Goal: Task Accomplishment & Management: Manage account settings

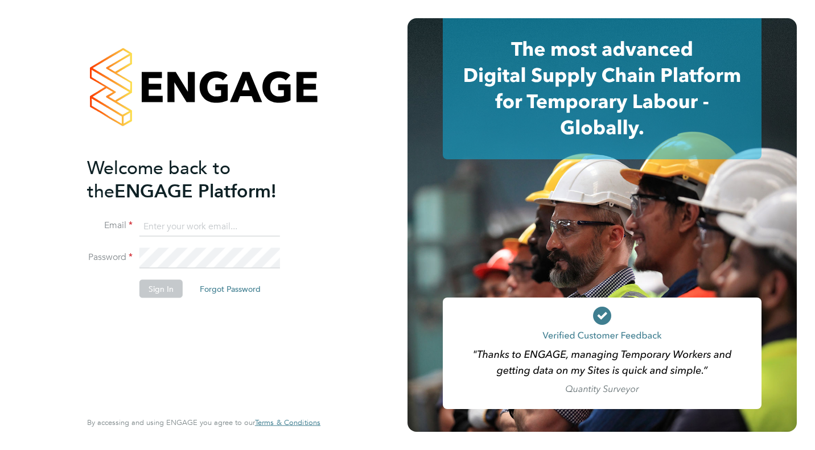
click at [216, 225] on input at bounding box center [209, 226] width 141 height 20
type input "danielle.cole@ngbailey.co.uk"
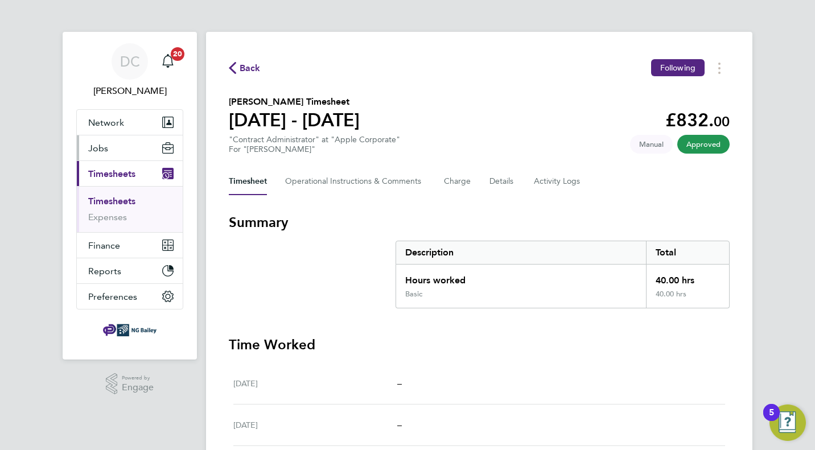
click at [120, 152] on button "Jobs" at bounding box center [130, 148] width 106 height 25
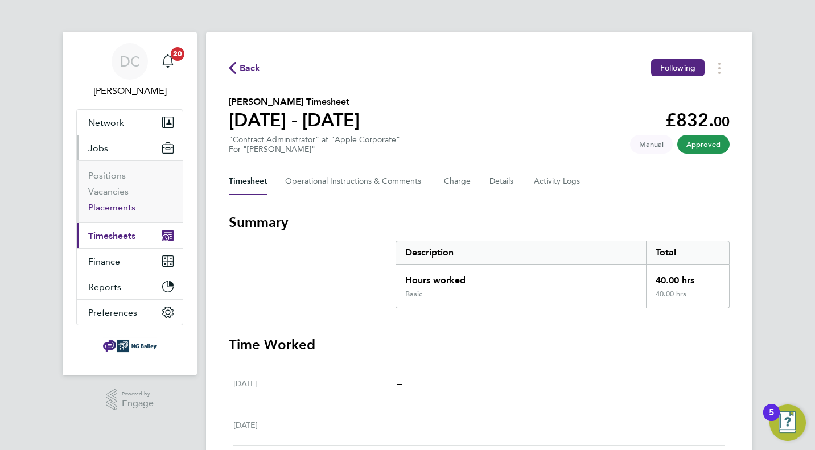
click at [113, 208] on link "Placements" at bounding box center [111, 207] width 47 height 11
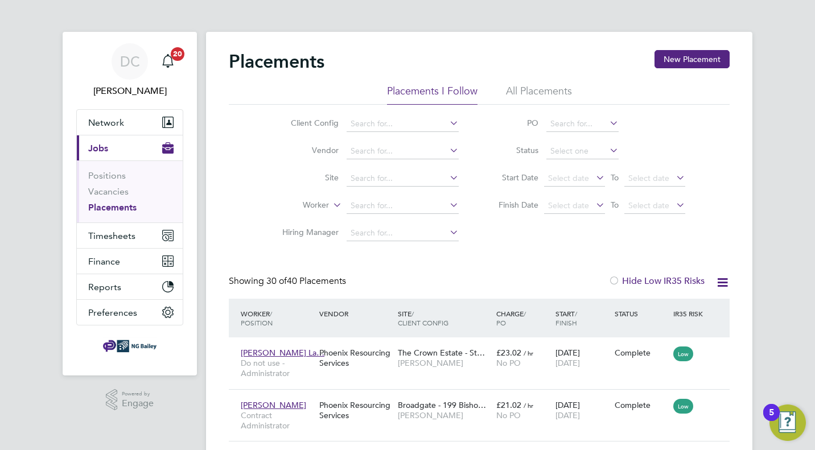
click at [594, 178] on icon at bounding box center [594, 178] width 0 height 16
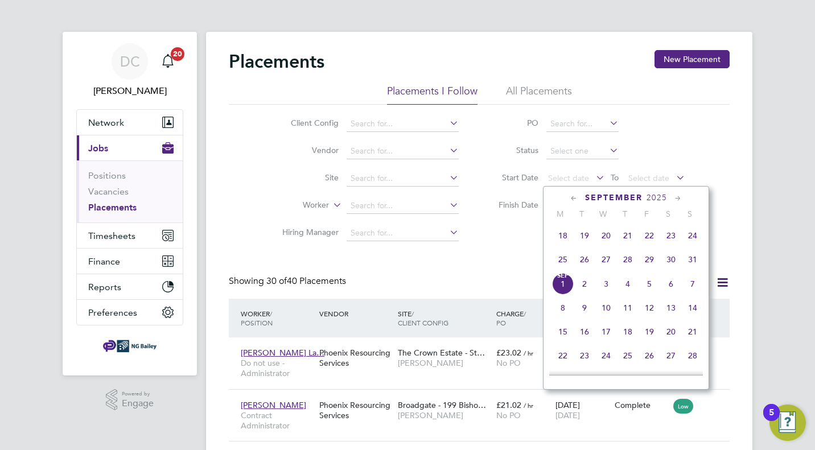
click at [574, 198] on icon at bounding box center [574, 198] width 11 height 13
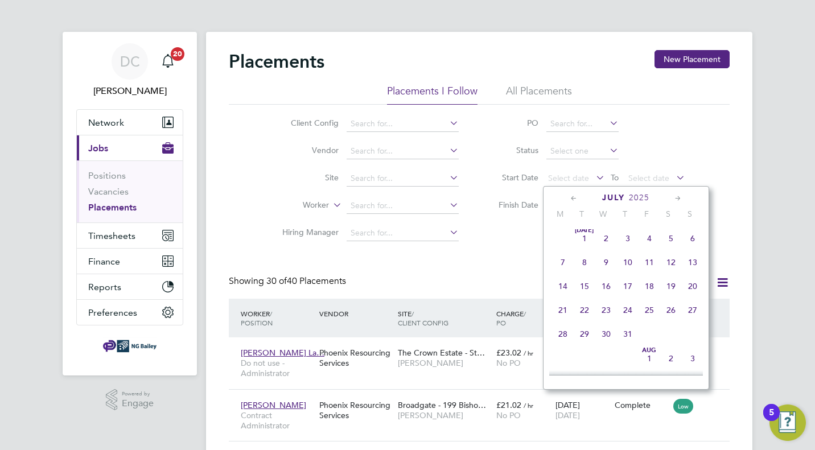
click at [574, 198] on icon at bounding box center [574, 198] width 11 height 13
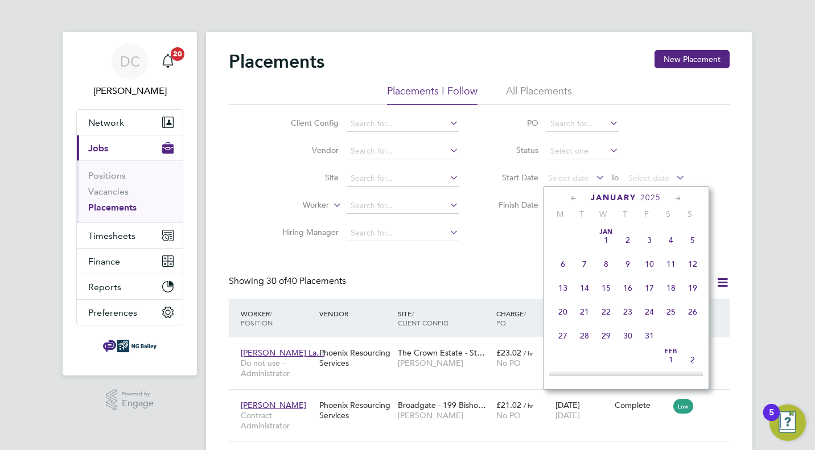
click at [574, 198] on icon at bounding box center [574, 198] width 11 height 13
click at [629, 338] on span "31" at bounding box center [628, 336] width 22 height 22
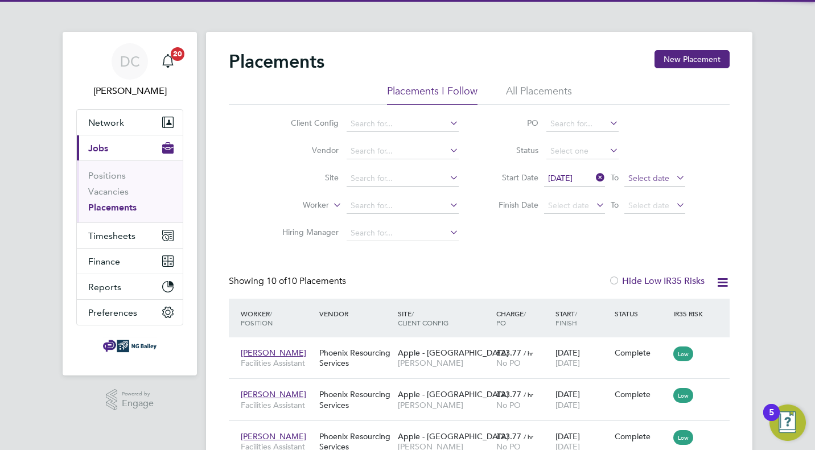
click at [654, 178] on span "Select date" at bounding box center [649, 178] width 41 height 10
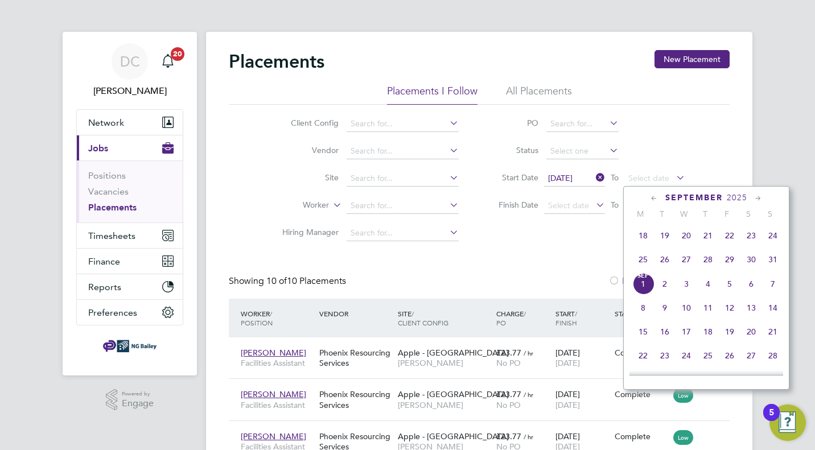
click at [650, 199] on icon at bounding box center [654, 198] width 11 height 13
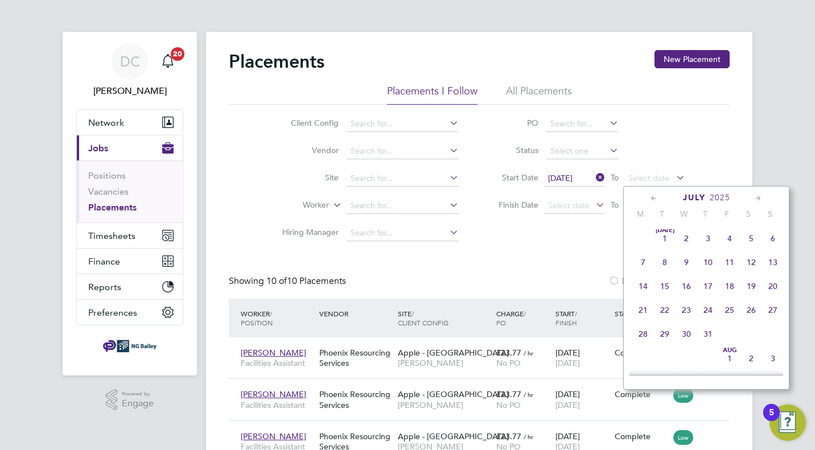
click at [650, 199] on icon at bounding box center [654, 198] width 11 height 13
click at [651, 199] on icon at bounding box center [654, 198] width 11 height 13
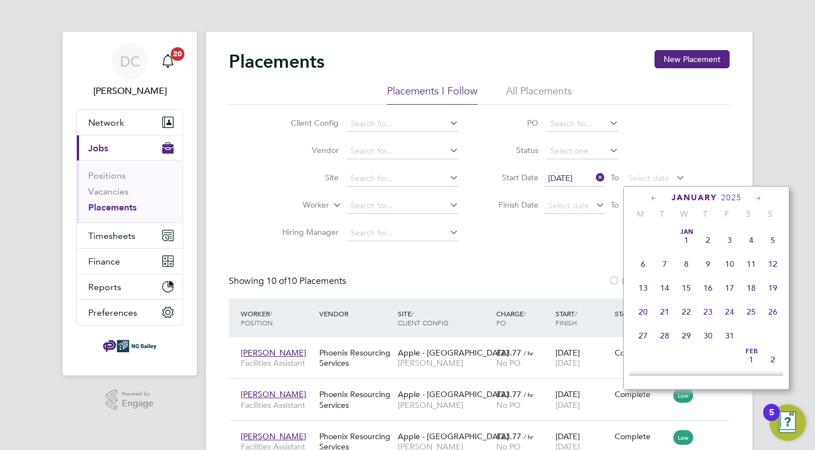
click at [651, 199] on icon at bounding box center [654, 198] width 11 height 13
click at [775, 266] on span "8" at bounding box center [773, 264] width 22 height 22
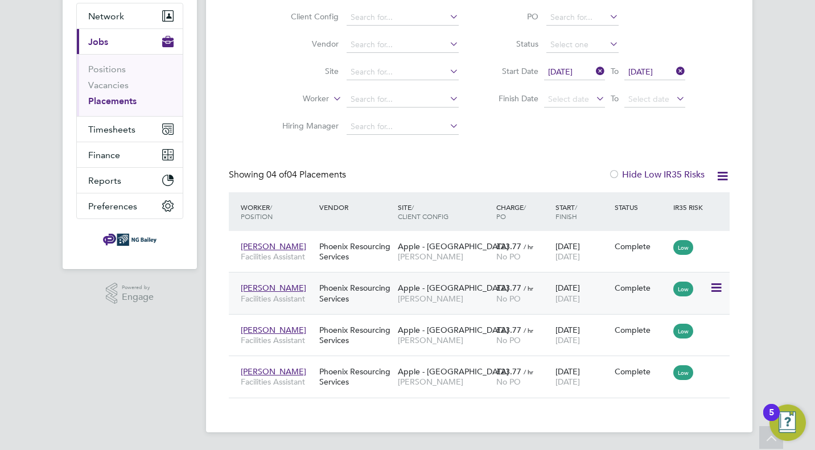
click at [618, 294] on div "Complete" at bounding box center [641, 288] width 59 height 22
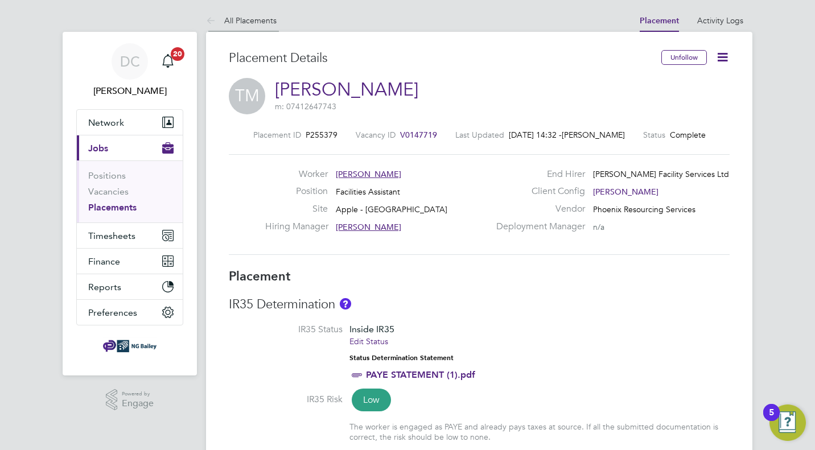
click at [243, 24] on link "All Placements" at bounding box center [241, 20] width 71 height 10
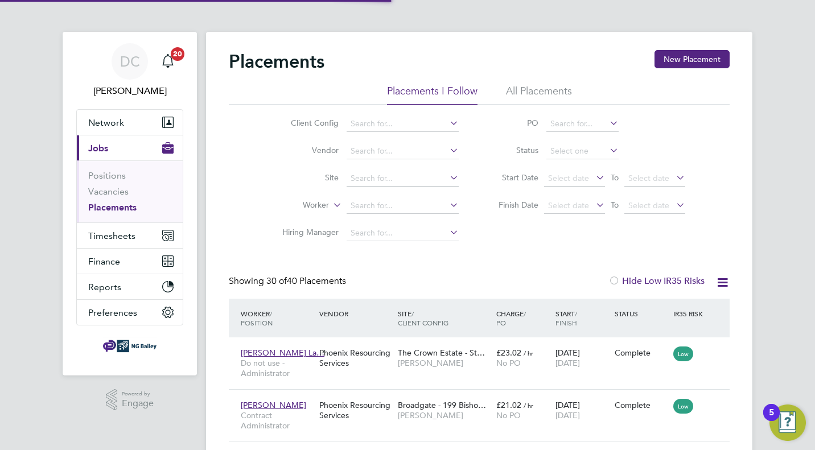
scroll to position [32, 79]
click at [432, 180] on input at bounding box center [403, 179] width 112 height 16
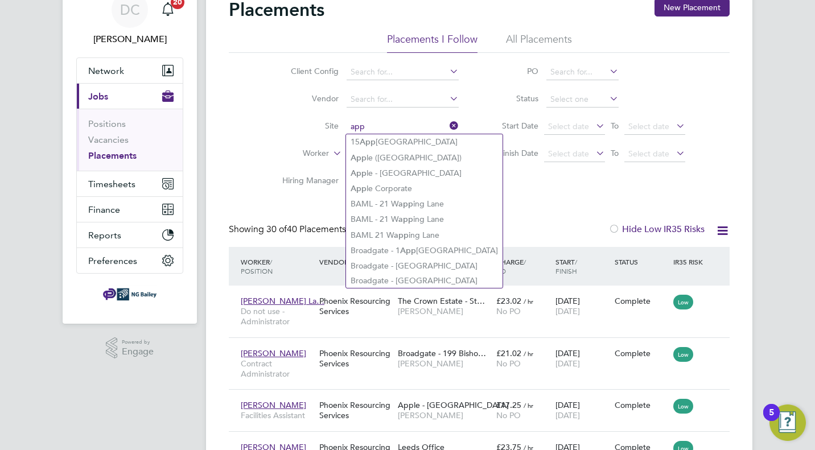
type input "app"
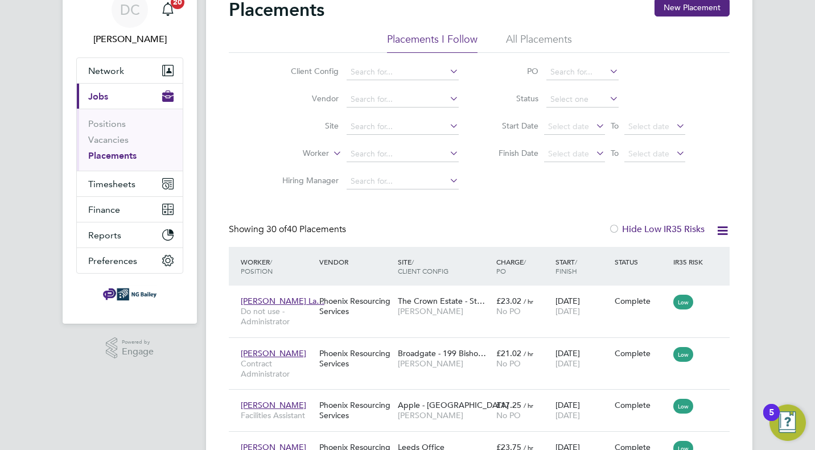
click at [448, 173] on li "Hiring Manager" at bounding box center [366, 181] width 214 height 27
click at [440, 178] on input at bounding box center [403, 182] width 112 height 16
type input "d"
click at [362, 104] on input at bounding box center [403, 100] width 112 height 16
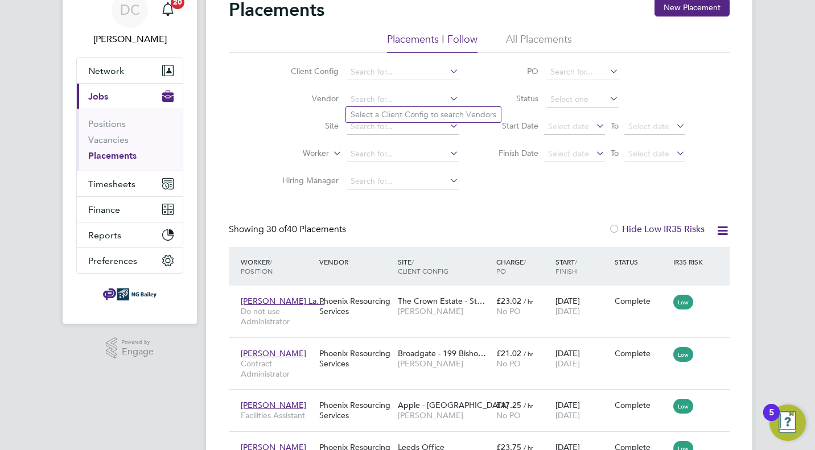
click at [292, 114] on li "Site" at bounding box center [366, 126] width 214 height 27
click at [591, 128] on span "Select date" at bounding box center [574, 127] width 61 height 15
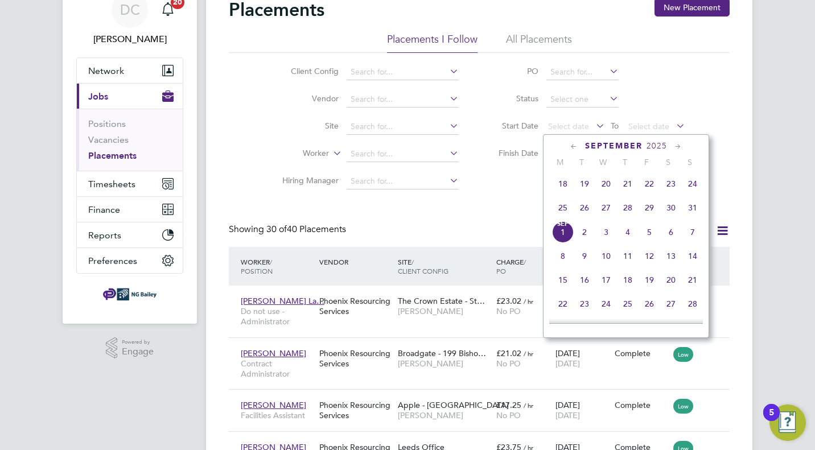
click at [572, 146] on icon at bounding box center [574, 147] width 11 height 13
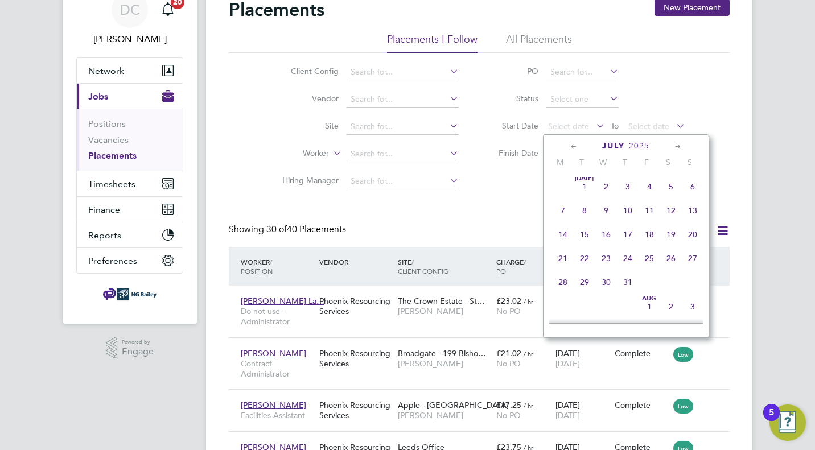
click at [572, 146] on icon at bounding box center [574, 147] width 11 height 13
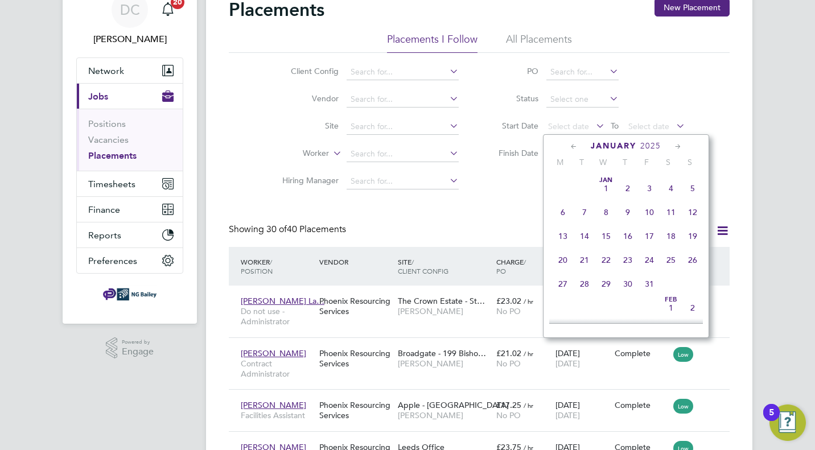
click at [572, 146] on icon at bounding box center [574, 147] width 11 height 13
click at [569, 146] on icon at bounding box center [574, 147] width 11 height 13
click at [652, 309] on span "Nov 1" at bounding box center [650, 308] width 22 height 22
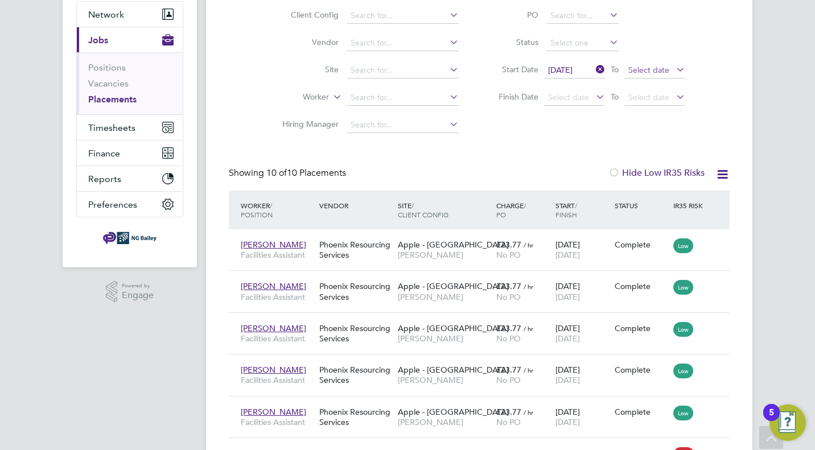
click at [674, 76] on span "Select date" at bounding box center [655, 70] width 61 height 15
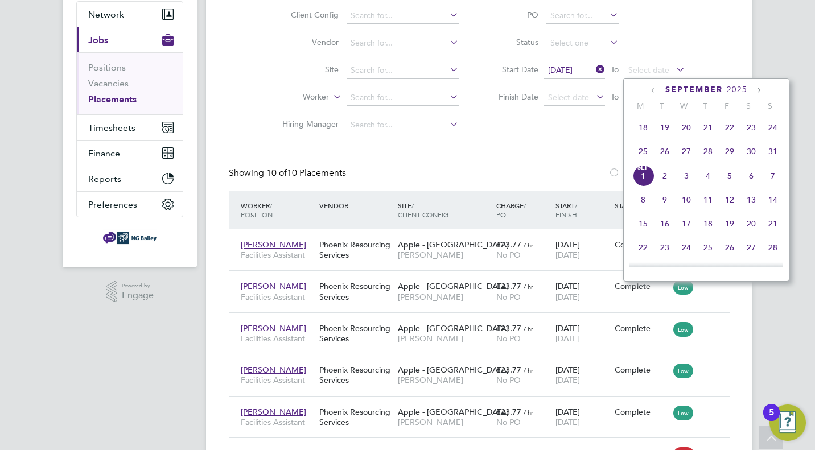
click at [651, 89] on icon at bounding box center [654, 90] width 11 height 13
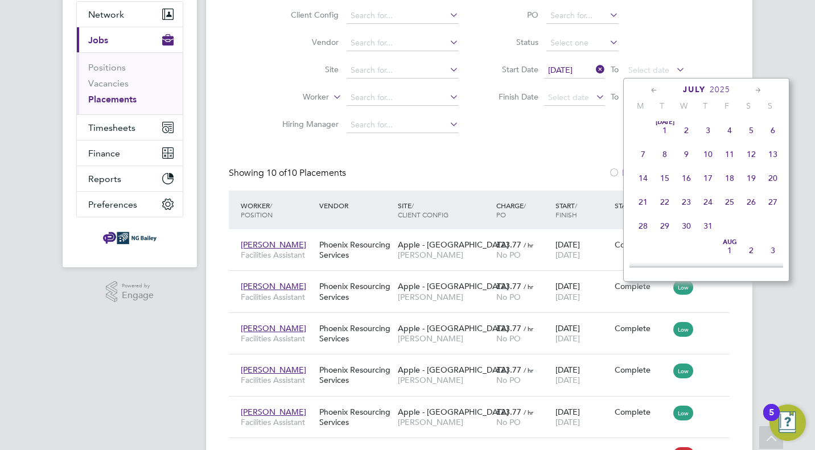
click at [651, 89] on icon at bounding box center [654, 90] width 11 height 13
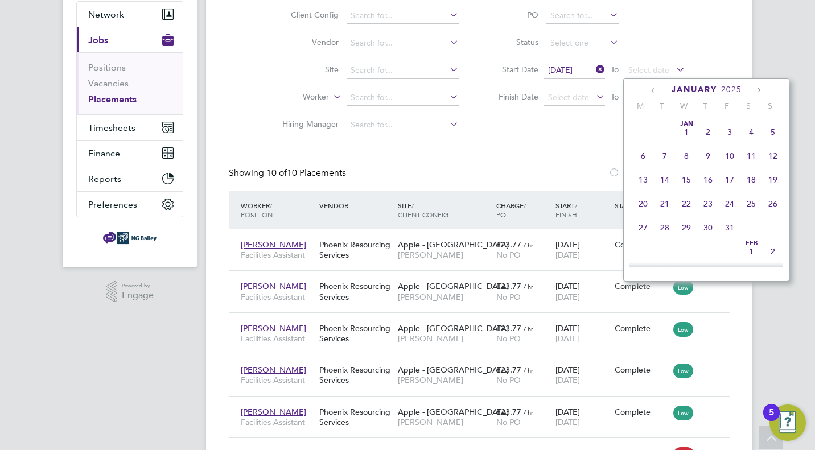
click at [651, 89] on icon at bounding box center [654, 90] width 11 height 13
click at [733, 158] on span "8" at bounding box center [730, 156] width 22 height 22
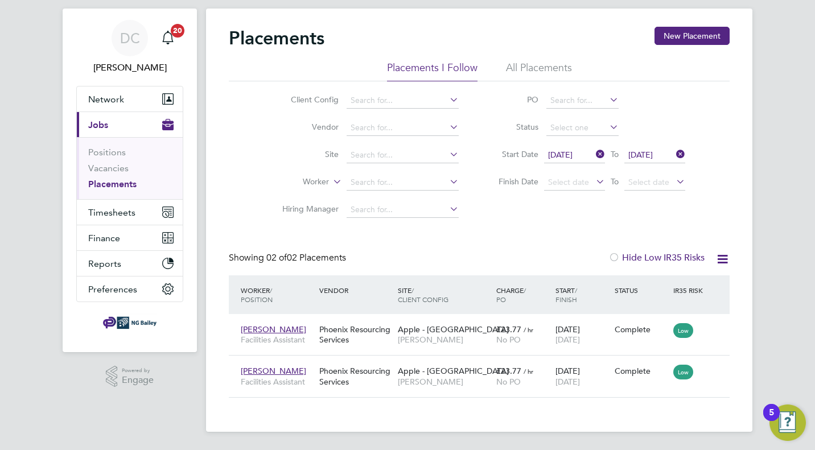
click at [594, 155] on icon at bounding box center [594, 154] width 0 height 16
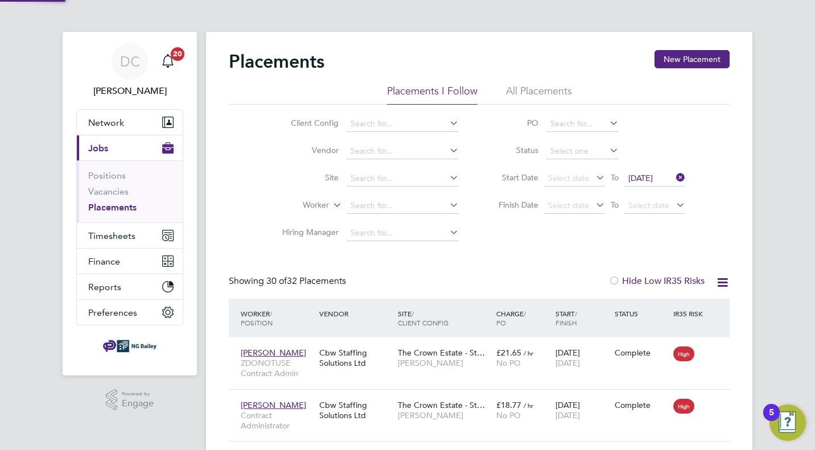
scroll to position [6, 6]
click at [594, 179] on icon at bounding box center [594, 178] width 0 height 16
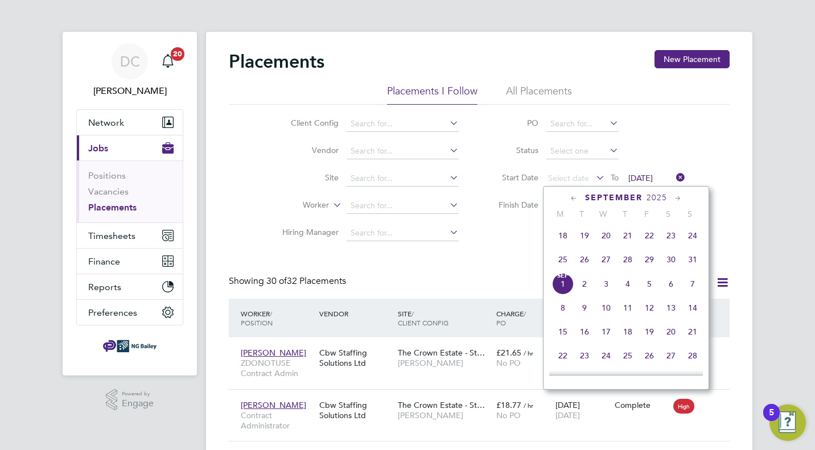
click at [577, 199] on icon at bounding box center [574, 198] width 11 height 13
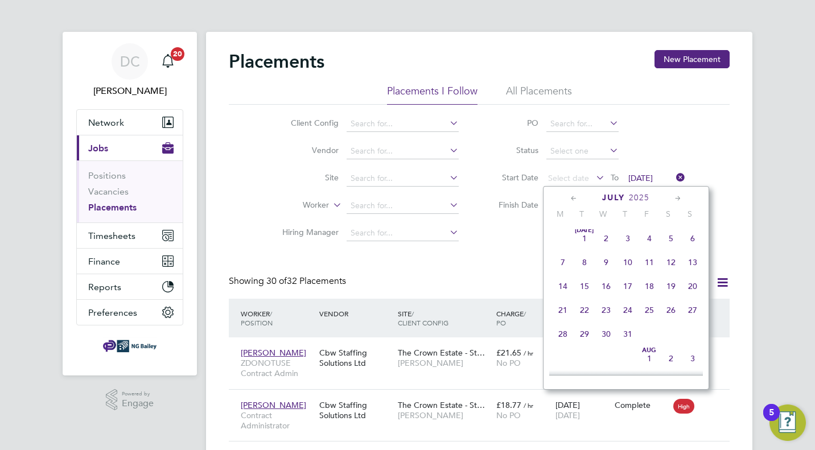
click at [577, 199] on icon at bounding box center [574, 198] width 11 height 13
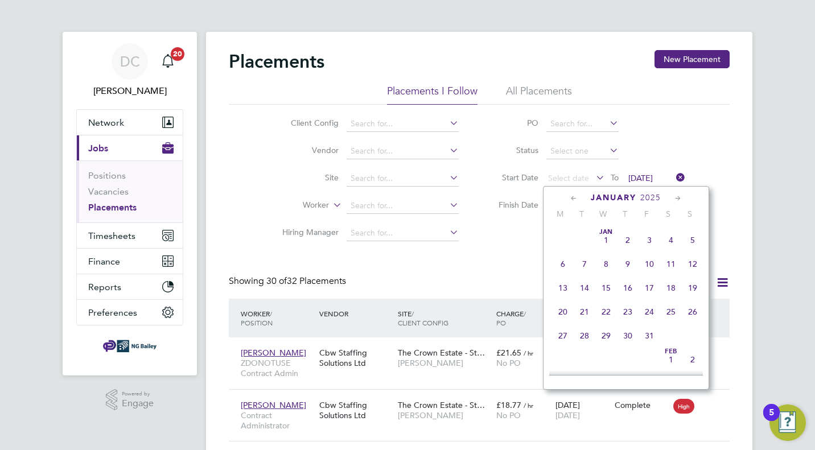
click at [577, 199] on icon at bounding box center [574, 198] width 11 height 13
click at [678, 199] on icon at bounding box center [678, 198] width 11 height 13
click at [562, 266] on span "2" at bounding box center [563, 263] width 22 height 22
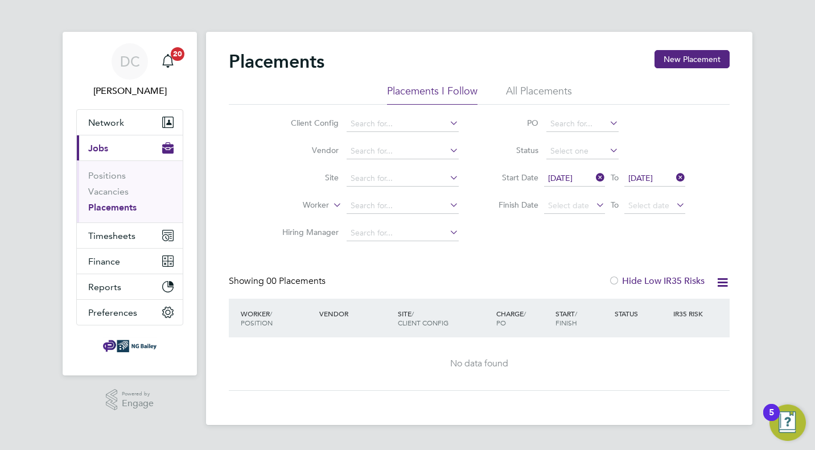
click at [674, 177] on icon at bounding box center [674, 178] width 0 height 16
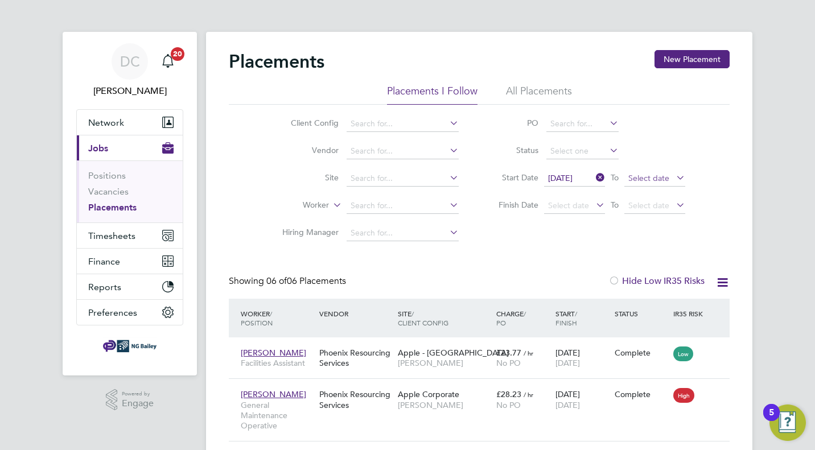
click at [664, 180] on span "Select date" at bounding box center [649, 178] width 41 height 10
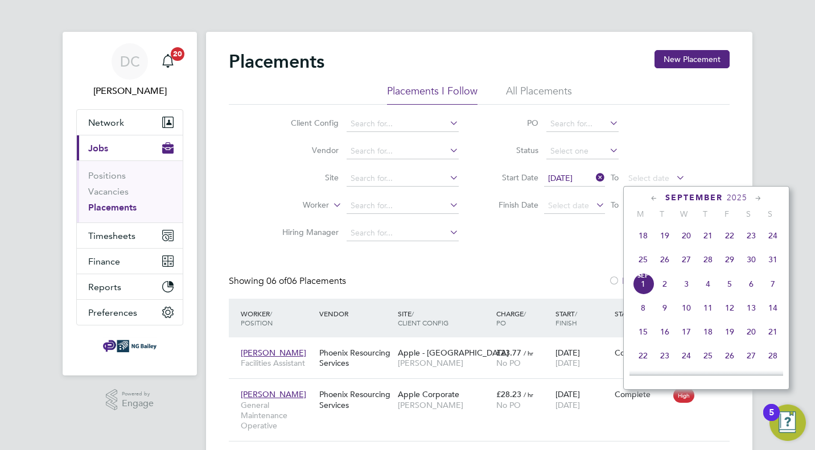
click at [654, 200] on icon at bounding box center [654, 198] width 11 height 13
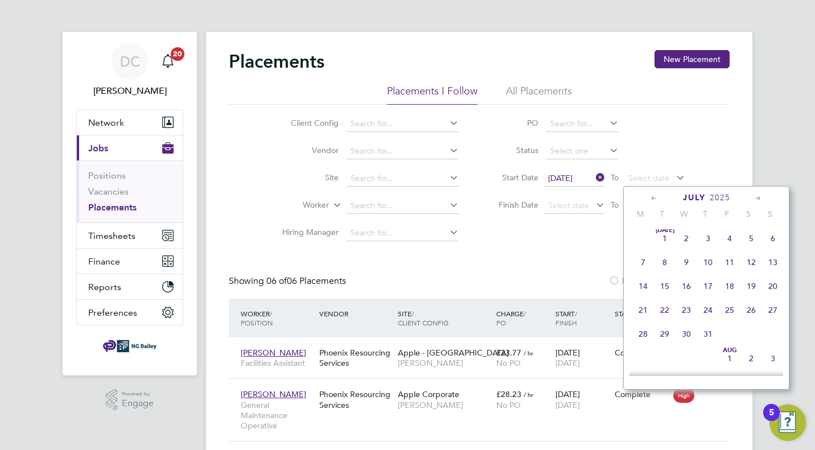
click at [654, 200] on icon at bounding box center [654, 198] width 11 height 13
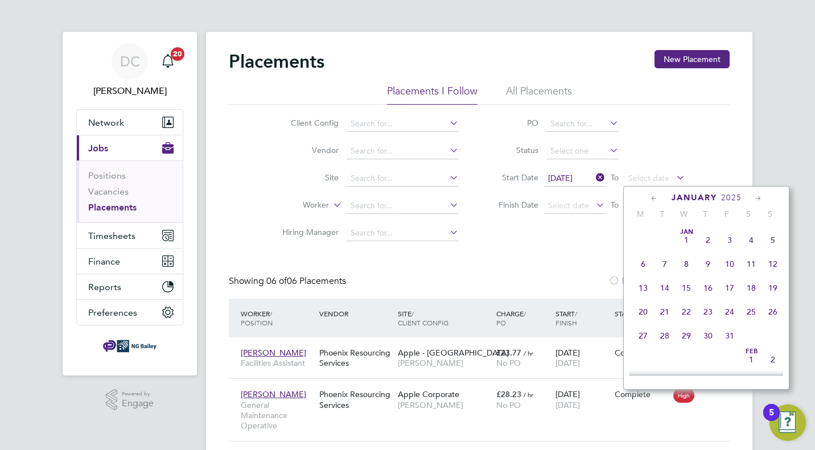
click at [655, 200] on icon at bounding box center [654, 198] width 11 height 13
click at [732, 264] on span "6" at bounding box center [730, 264] width 22 height 22
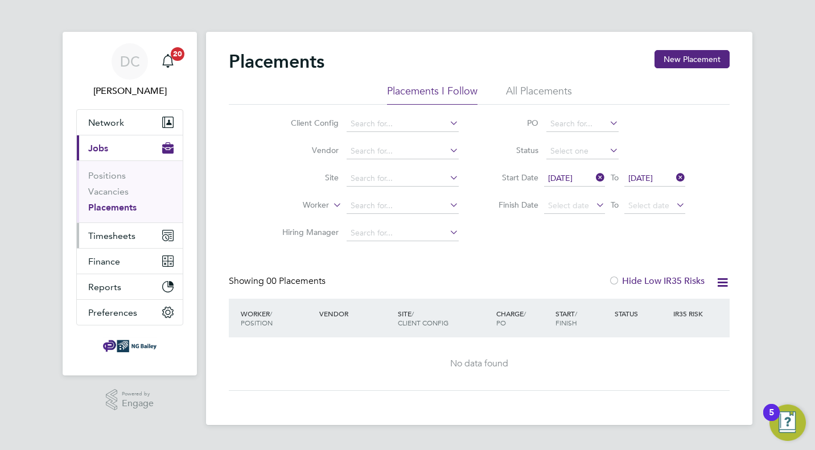
click at [113, 240] on span "Timesheets" at bounding box center [111, 236] width 47 height 11
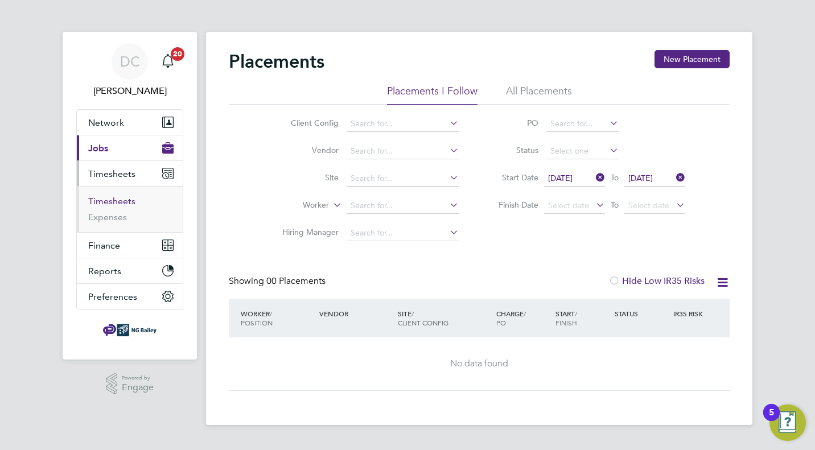
click at [113, 203] on link "Timesheets" at bounding box center [111, 201] width 47 height 11
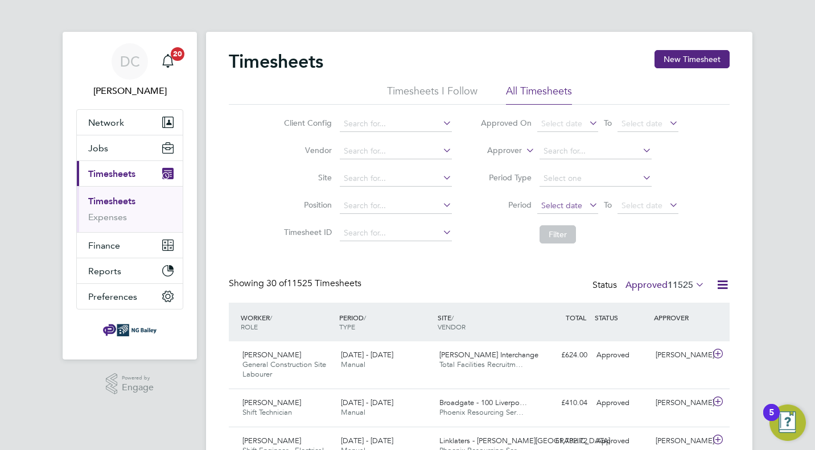
click at [563, 203] on span "Select date" at bounding box center [561, 205] width 41 height 10
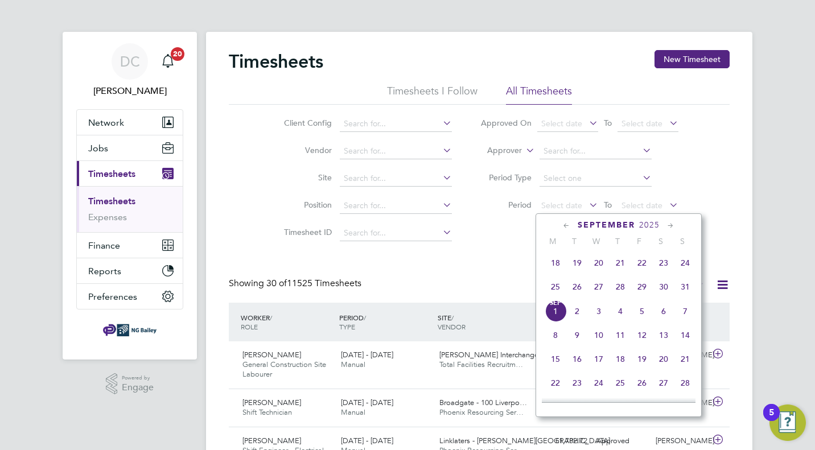
click at [563, 226] on icon at bounding box center [566, 226] width 11 height 13
click at [563, 227] on icon at bounding box center [566, 226] width 11 height 13
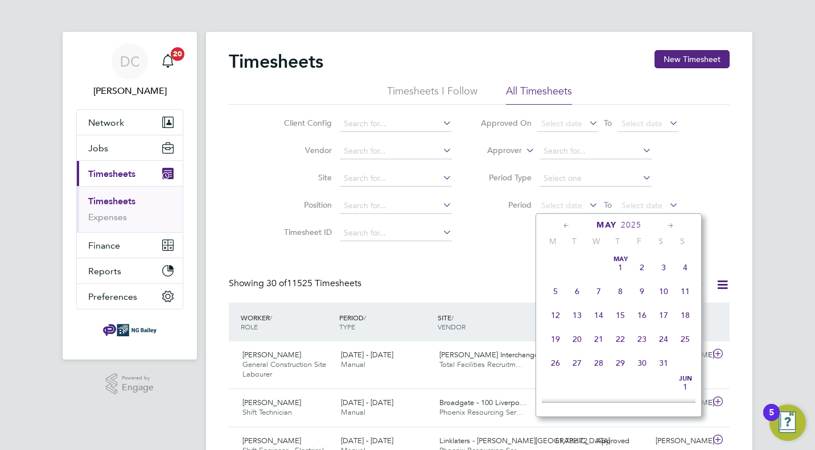
click at [563, 227] on icon at bounding box center [566, 226] width 11 height 13
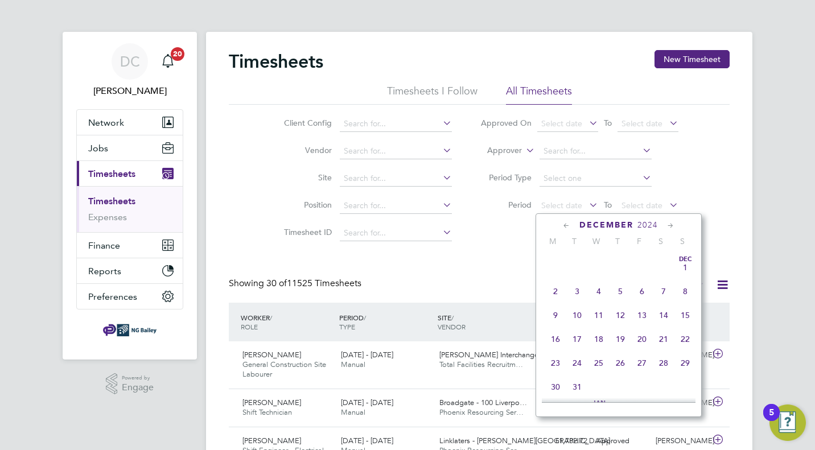
click at [557, 294] on span "2" at bounding box center [556, 292] width 22 height 22
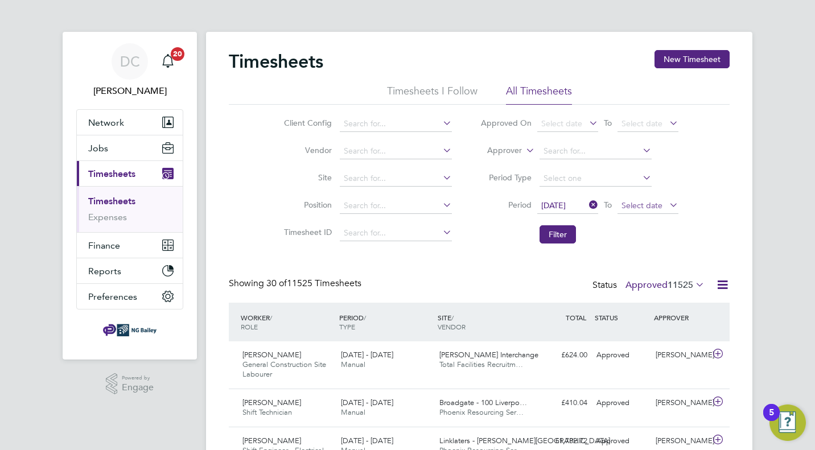
click at [642, 211] on span "Select date" at bounding box center [648, 206] width 61 height 15
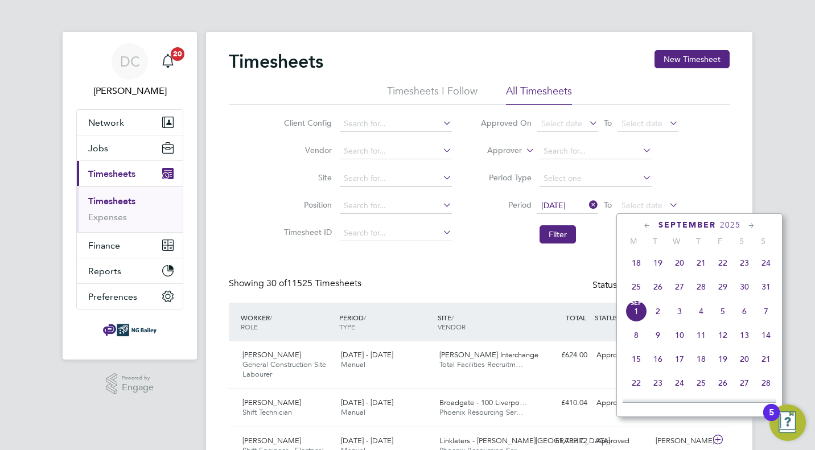
click at [645, 227] on icon at bounding box center [647, 226] width 11 height 13
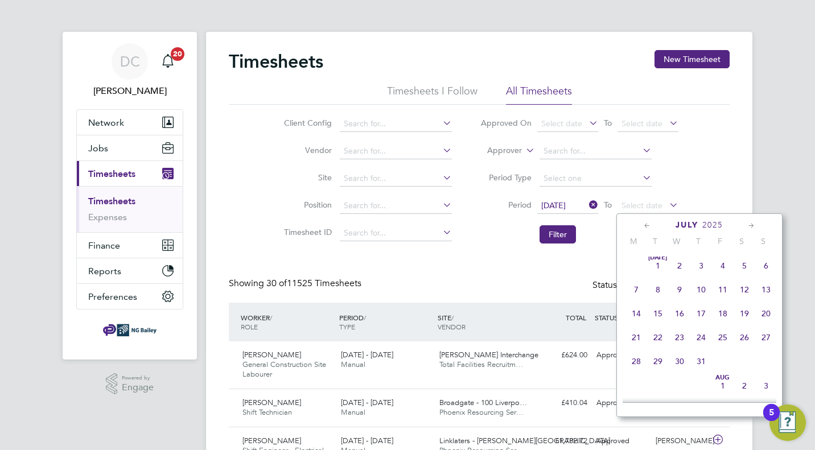
click at [645, 227] on icon at bounding box center [647, 226] width 11 height 13
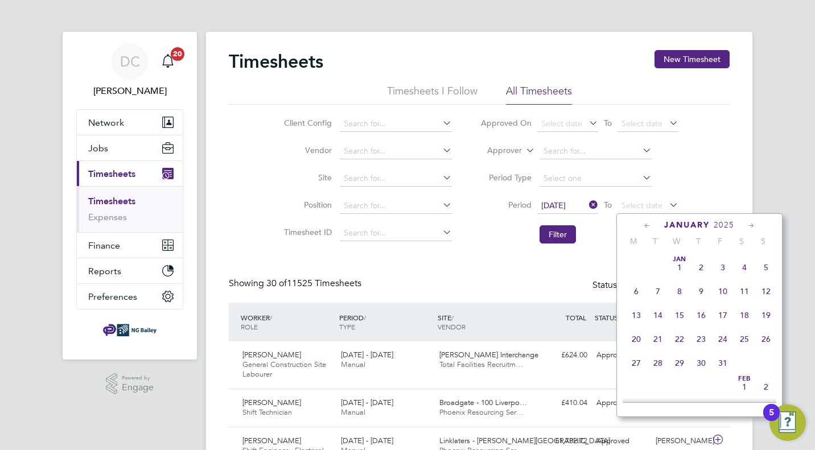
click at [645, 227] on icon at bounding box center [647, 226] width 11 height 13
click at [723, 297] on span "6" at bounding box center [723, 292] width 22 height 22
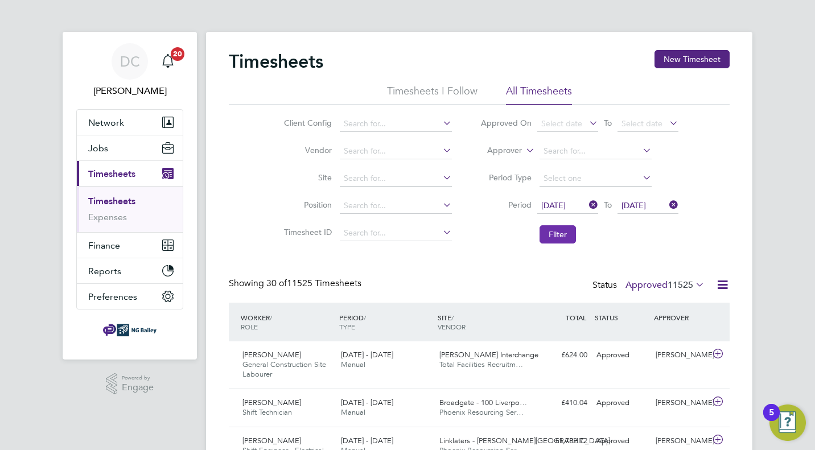
click at [567, 235] on button "Filter" at bounding box center [558, 234] width 36 height 18
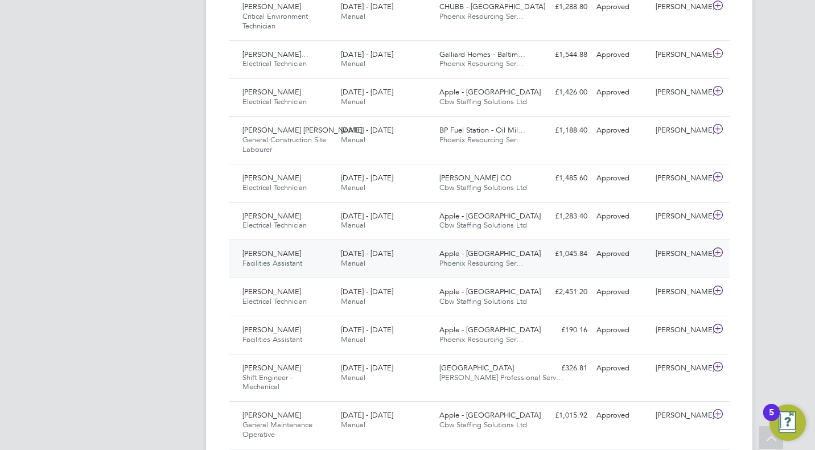
click at [717, 255] on icon at bounding box center [718, 252] width 14 height 9
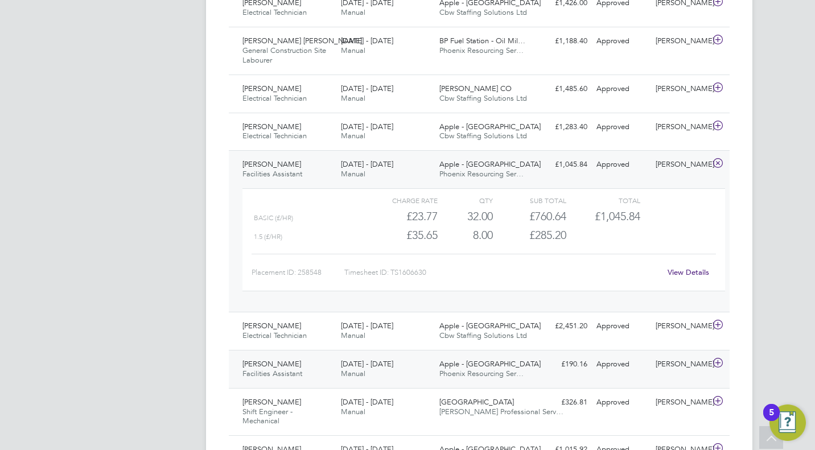
click at [720, 367] on icon at bounding box center [718, 363] width 14 height 9
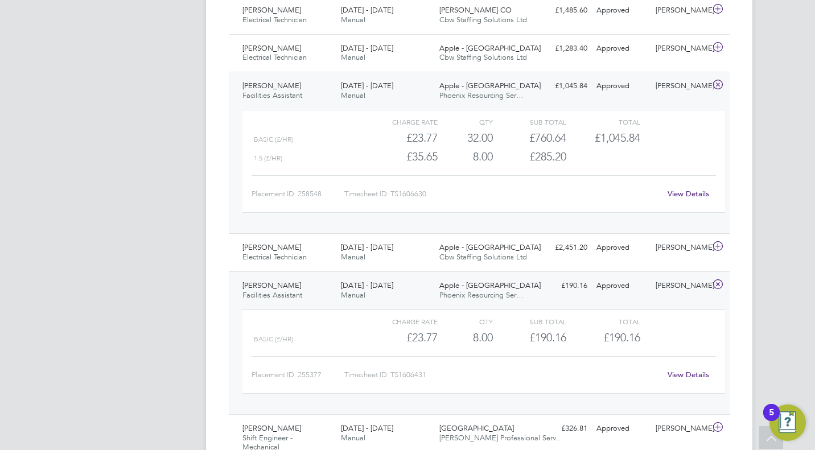
click at [691, 376] on link "View Details" at bounding box center [689, 375] width 42 height 10
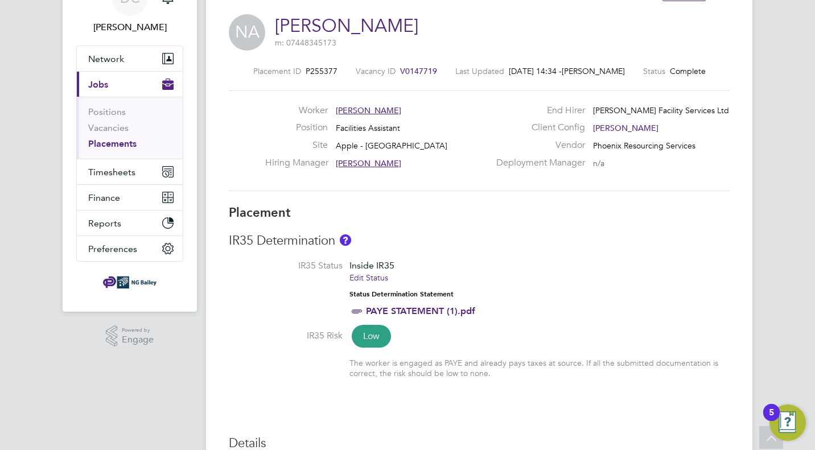
scroll to position [45, 0]
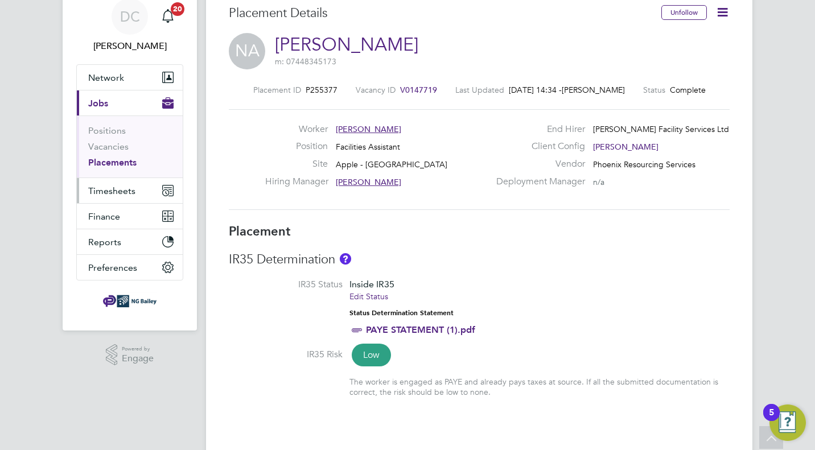
click at [122, 199] on button "Timesheets" at bounding box center [130, 190] width 106 height 25
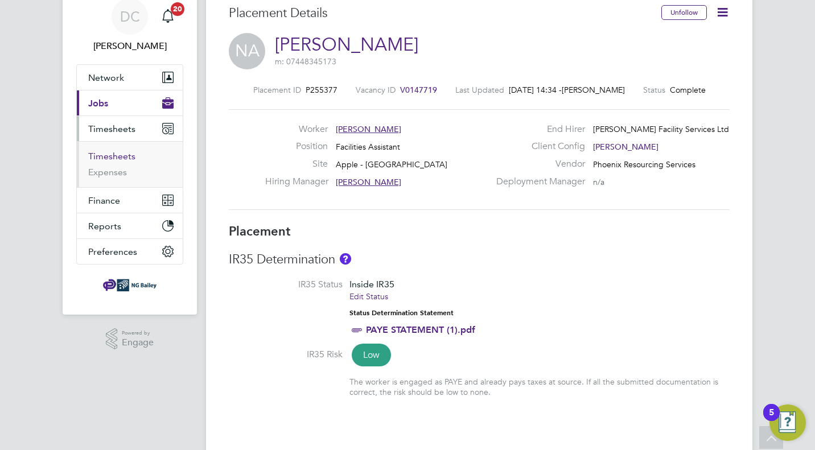
click at [117, 155] on link "Timesheets" at bounding box center [111, 156] width 47 height 11
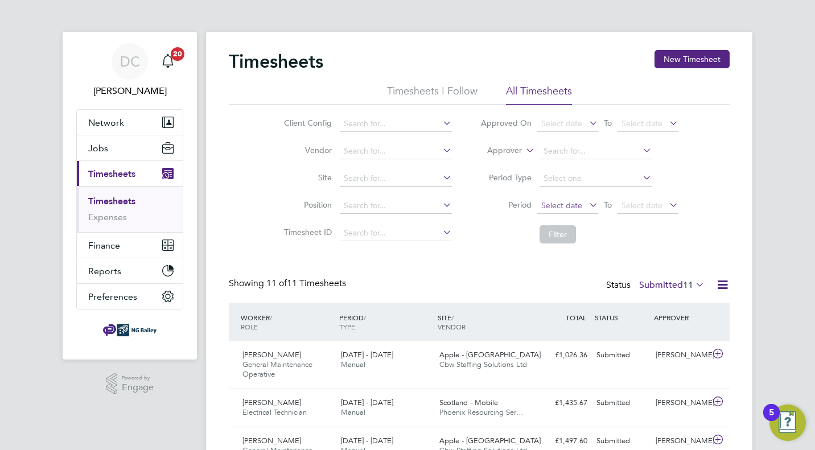
click at [577, 202] on span "Select date" at bounding box center [561, 205] width 41 height 10
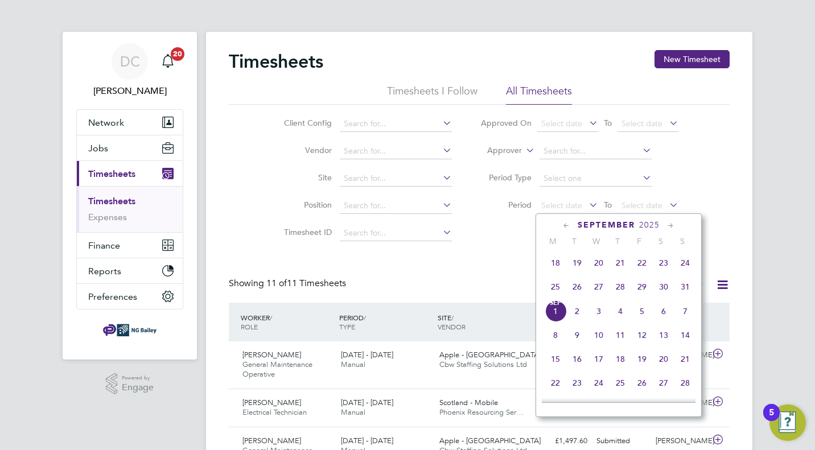
click at [567, 228] on icon at bounding box center [566, 226] width 11 height 13
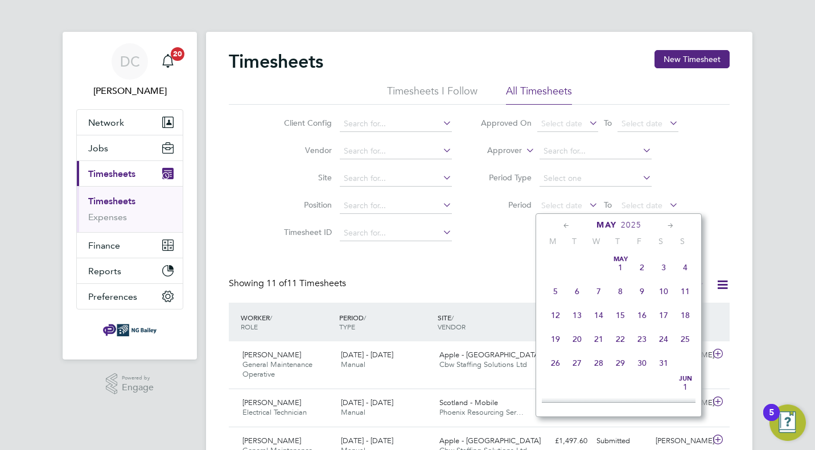
click at [567, 228] on icon at bounding box center [566, 226] width 11 height 13
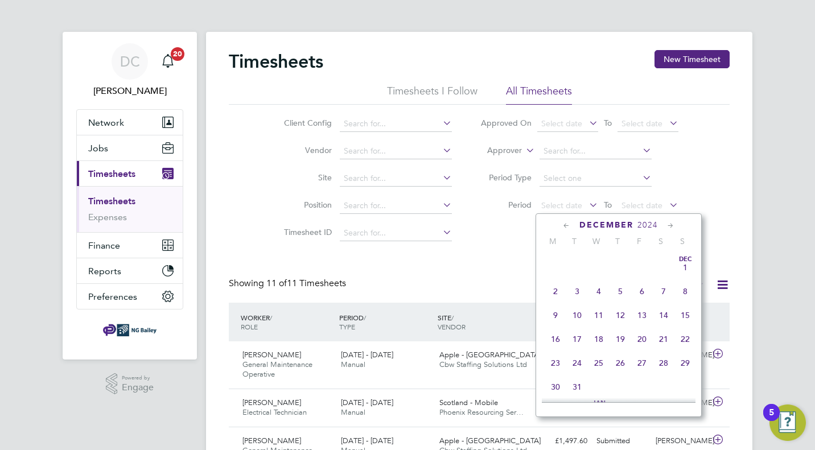
click at [567, 228] on icon at bounding box center [566, 226] width 11 height 13
click at [644, 265] on span "Nov 1" at bounding box center [642, 268] width 22 height 22
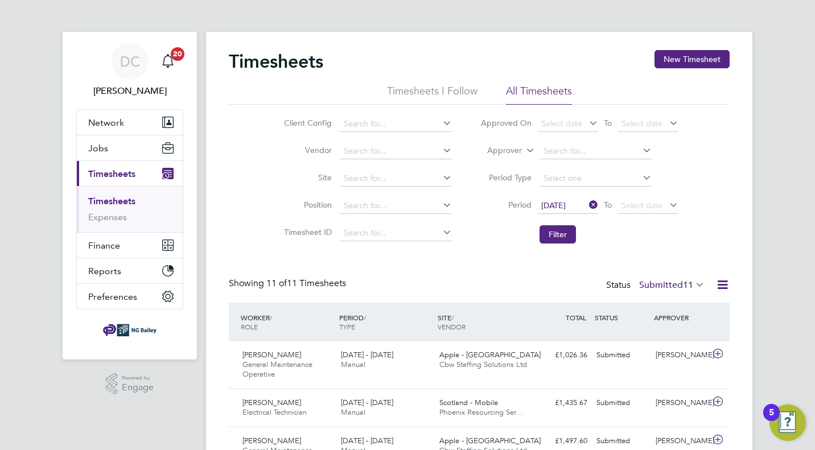
click at [635, 195] on li "Period 01 Nov 2024 To Select date" at bounding box center [579, 205] width 227 height 27
click at [635, 207] on span "Select date" at bounding box center [642, 205] width 41 height 10
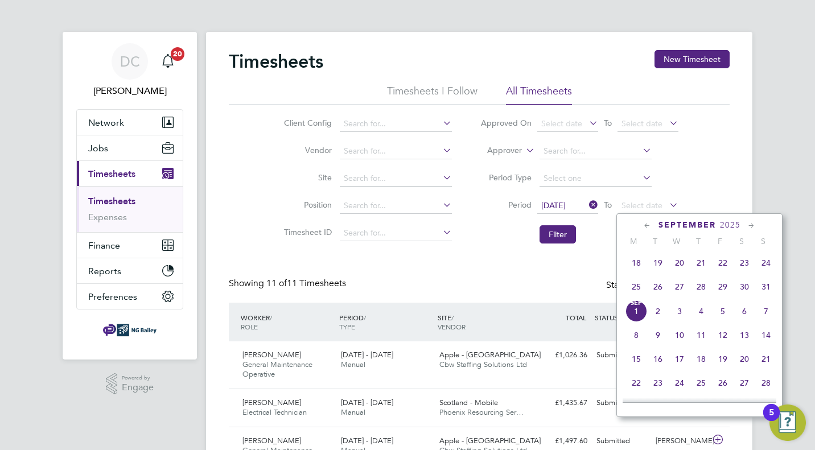
click at [642, 228] on icon at bounding box center [647, 226] width 11 height 13
click at [646, 228] on icon at bounding box center [647, 226] width 11 height 13
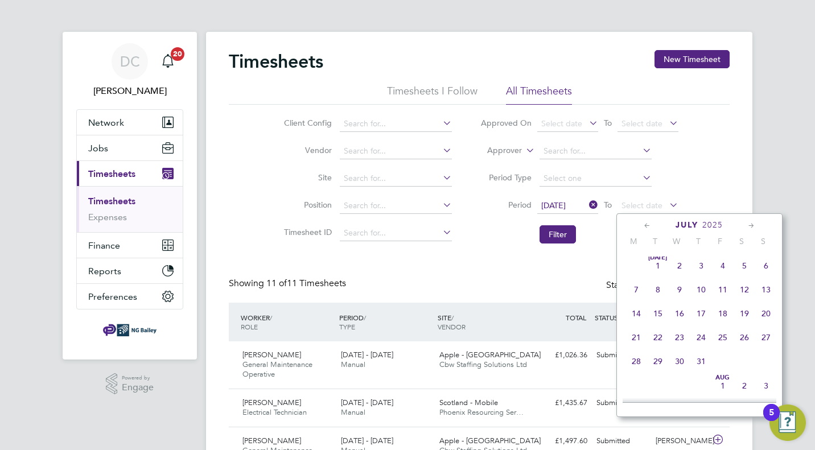
click at [646, 228] on icon at bounding box center [647, 226] width 11 height 13
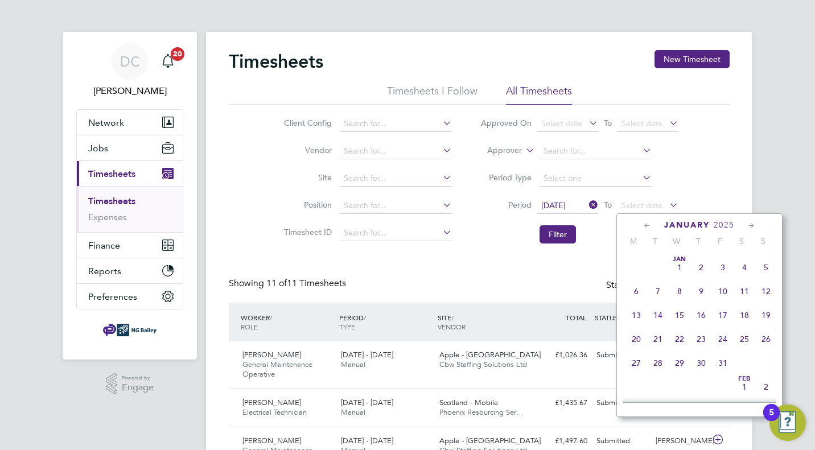
click at [646, 228] on icon at bounding box center [647, 226] width 11 height 13
click at [724, 291] on span "8" at bounding box center [723, 292] width 22 height 22
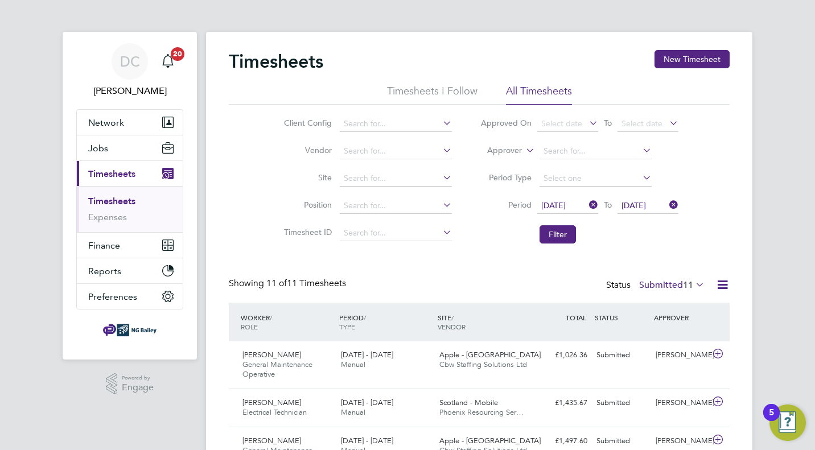
click at [735, 228] on div "Timesheets New Timesheet Timesheets I Follow All Timesheets Client Config Vendo…" at bounding box center [479, 426] width 547 height 789
click at [572, 238] on button "Filter" at bounding box center [558, 234] width 36 height 18
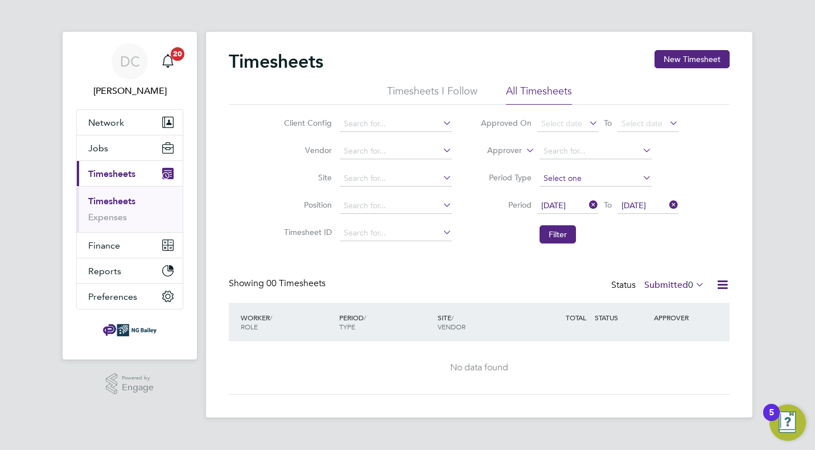
click at [564, 176] on input at bounding box center [596, 179] width 112 height 16
click at [746, 140] on div "Timesheets New Timesheet Timesheets I Follow All Timesheets Client Config Vendo…" at bounding box center [479, 225] width 547 height 386
click at [667, 207] on icon at bounding box center [667, 205] width 0 height 16
click at [655, 207] on span "Select date" at bounding box center [642, 205] width 41 height 10
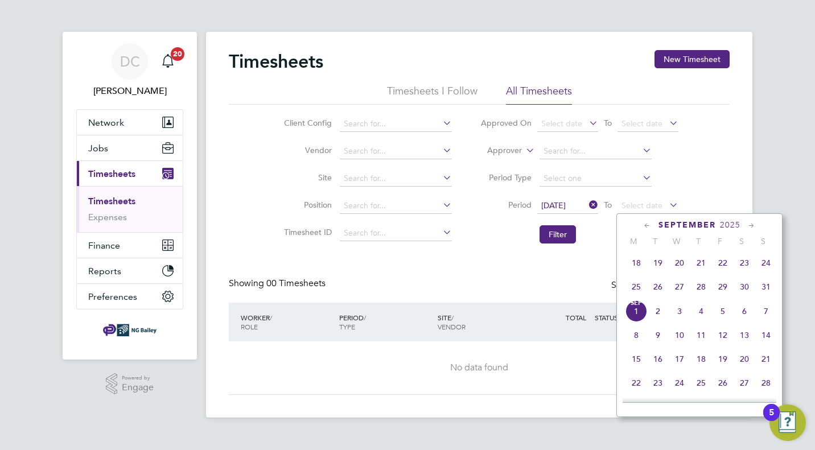
click at [650, 230] on icon at bounding box center [647, 226] width 11 height 13
click at [649, 230] on icon at bounding box center [647, 226] width 11 height 13
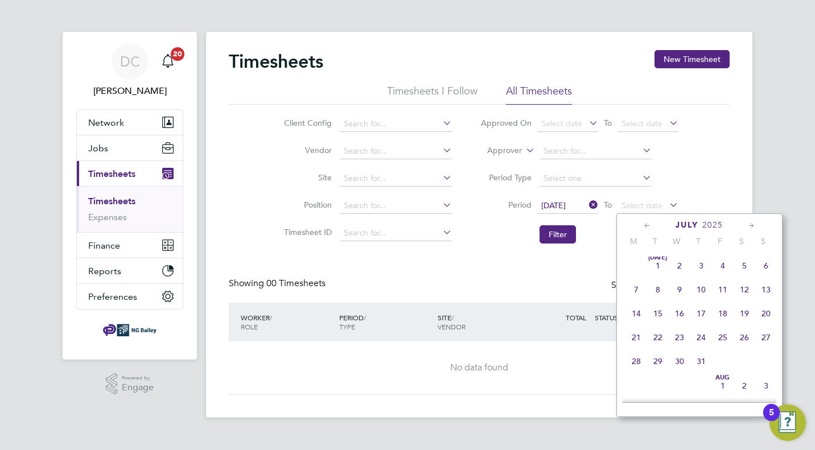
click at [649, 230] on icon at bounding box center [647, 226] width 11 height 13
click at [650, 230] on icon at bounding box center [647, 226] width 11 height 13
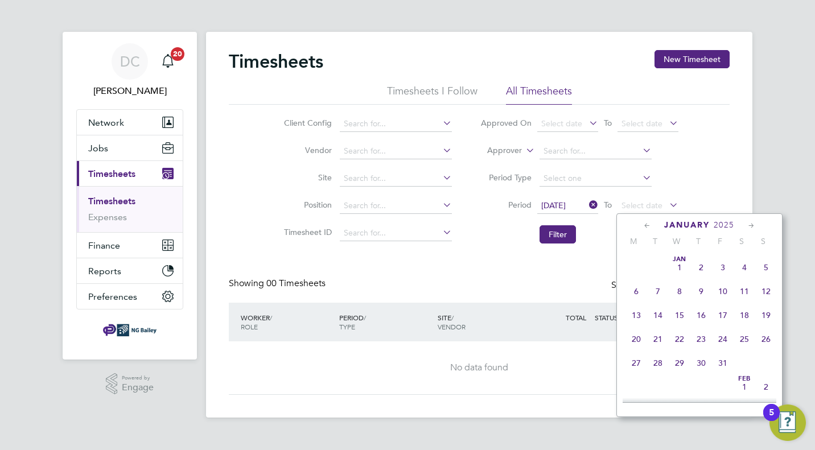
click at [650, 230] on icon at bounding box center [647, 226] width 11 height 13
click at [741, 363] on span "30" at bounding box center [745, 363] width 22 height 22
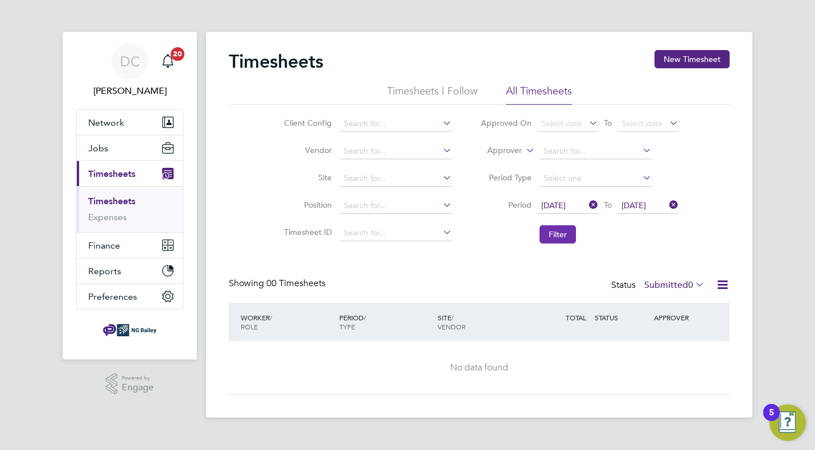
click at [567, 237] on button "Filter" at bounding box center [558, 234] width 36 height 18
click at [662, 291] on div "Status Submitted 0" at bounding box center [659, 286] width 96 height 16
click at [656, 284] on label "Submitted 0" at bounding box center [675, 285] width 60 height 11
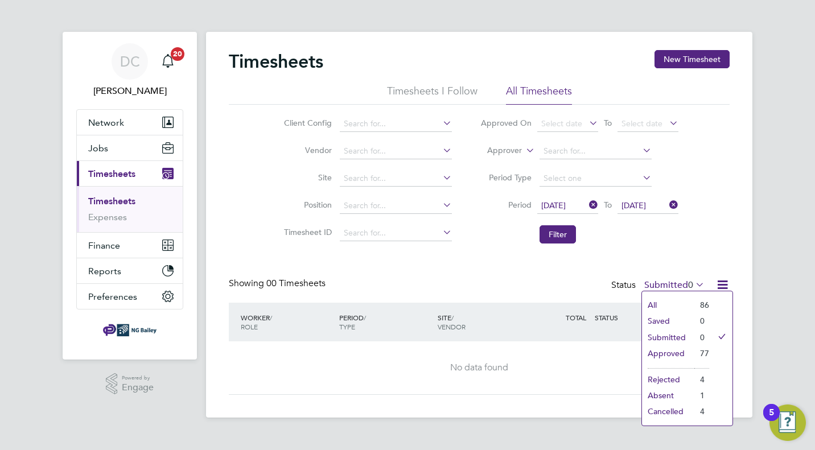
click at [674, 351] on li "Approved" at bounding box center [668, 354] width 52 height 16
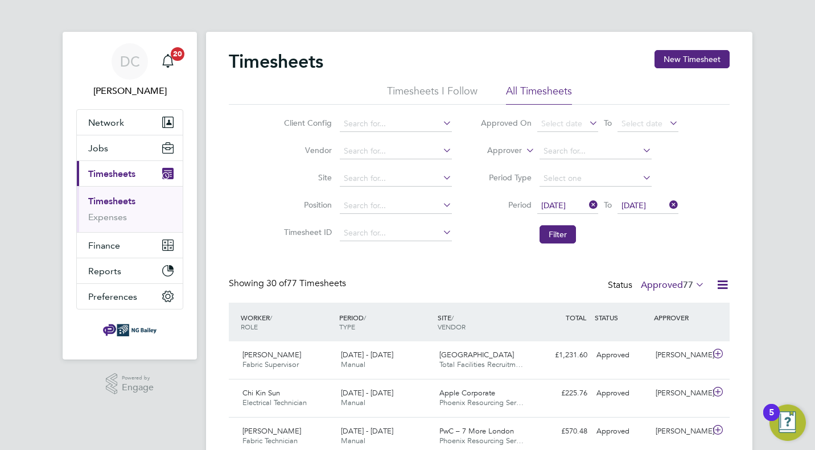
click at [667, 203] on icon at bounding box center [667, 205] width 0 height 16
click at [647, 206] on span "Select date" at bounding box center [642, 205] width 41 height 10
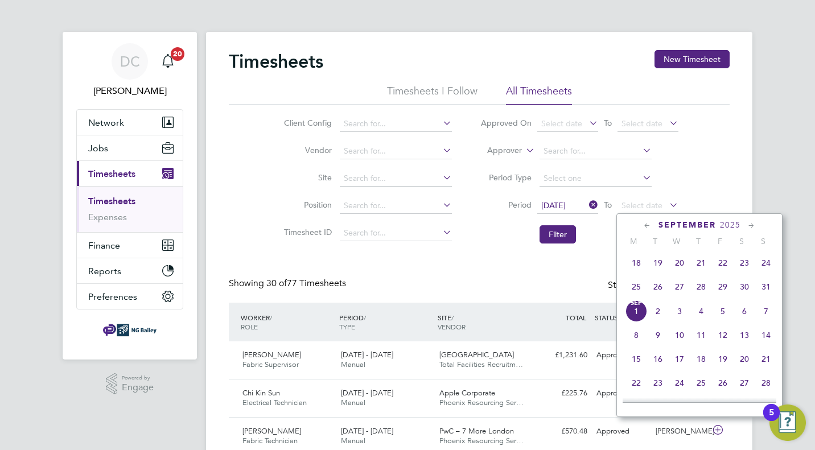
click at [647, 225] on icon at bounding box center [647, 226] width 11 height 13
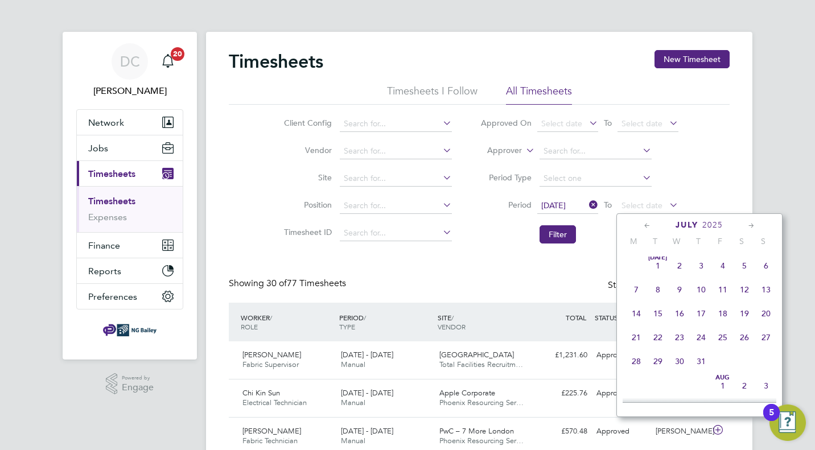
click at [647, 225] on icon at bounding box center [647, 226] width 11 height 13
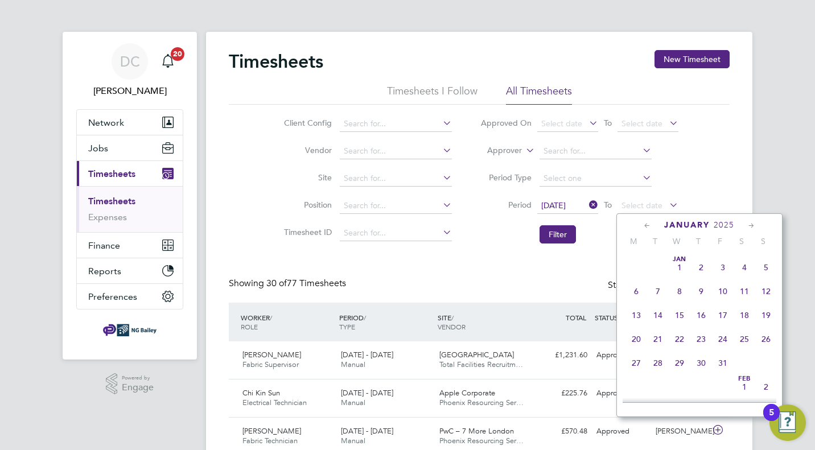
click at [647, 225] on icon at bounding box center [647, 226] width 11 height 13
click at [753, 224] on icon at bounding box center [751, 226] width 11 height 13
click at [725, 294] on span "8" at bounding box center [723, 291] width 22 height 22
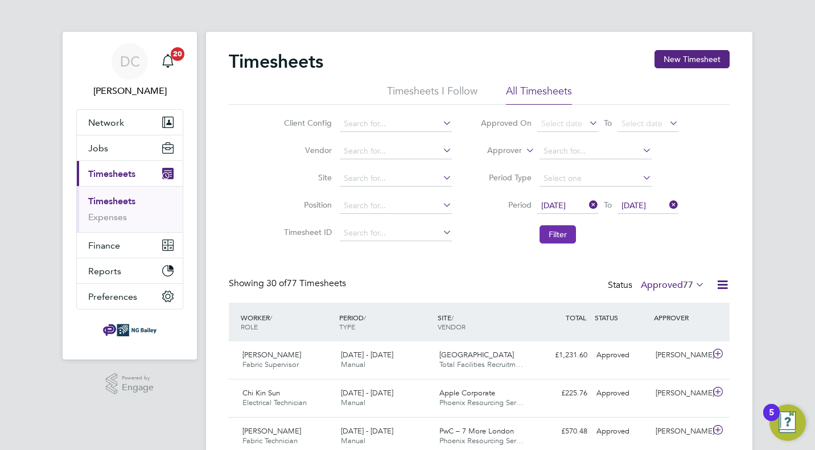
click at [560, 236] on button "Filter" at bounding box center [558, 234] width 36 height 18
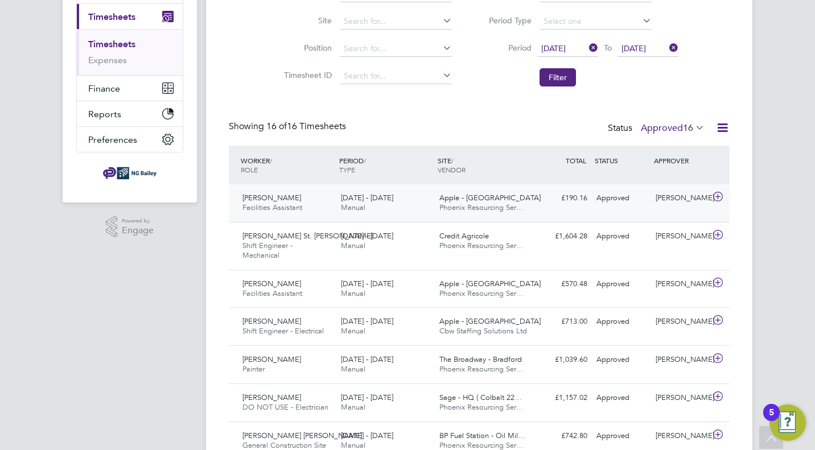
click at [719, 197] on icon at bounding box center [718, 196] width 14 height 9
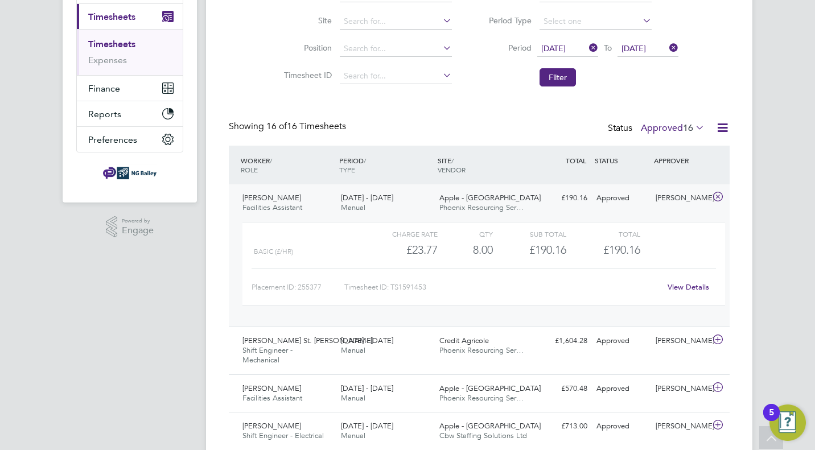
click at [684, 287] on link "View Details" at bounding box center [689, 287] width 42 height 10
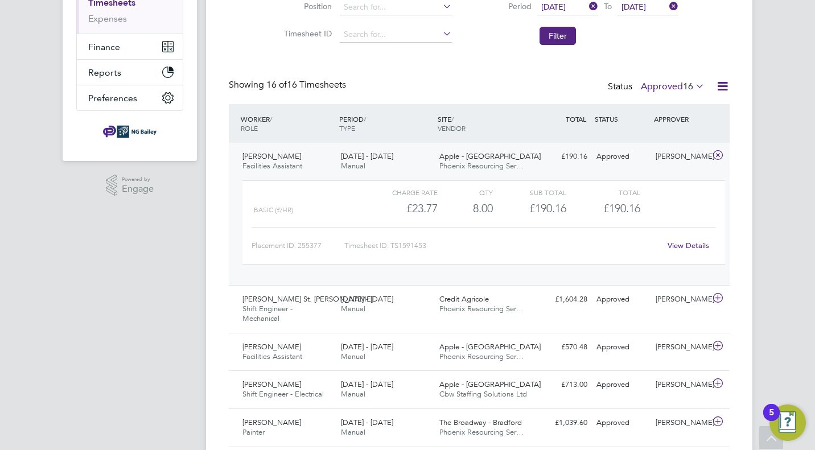
scroll to position [200, 0]
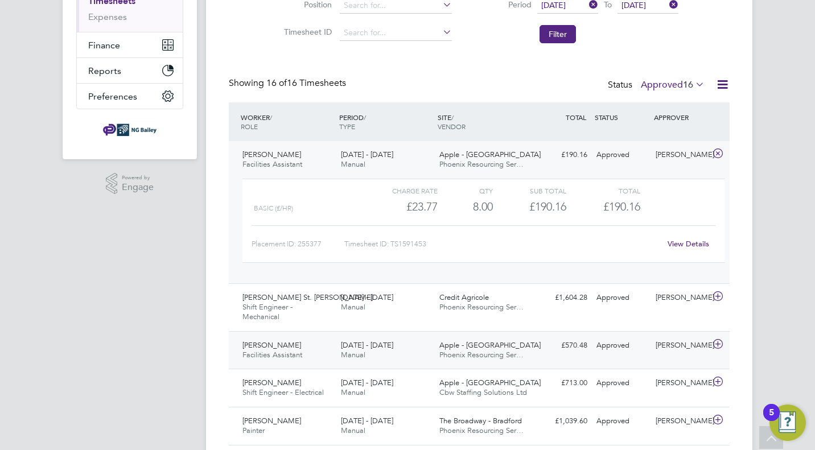
click at [711, 345] on div at bounding box center [720, 345] width 20 height 18
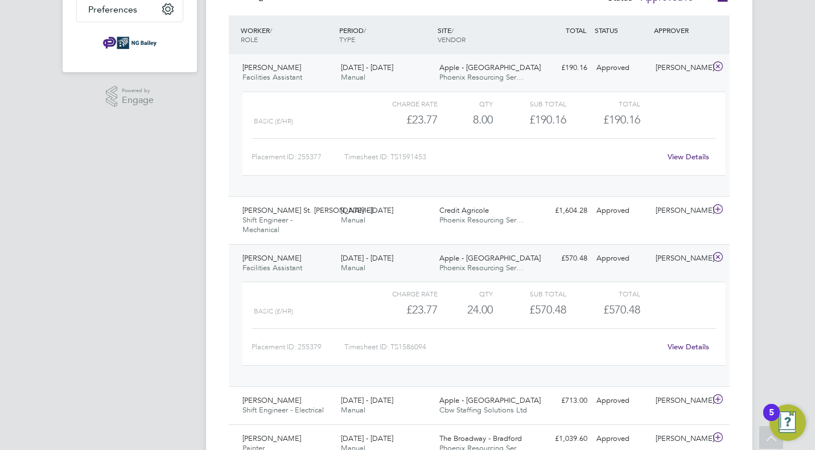
scroll to position [290, 0]
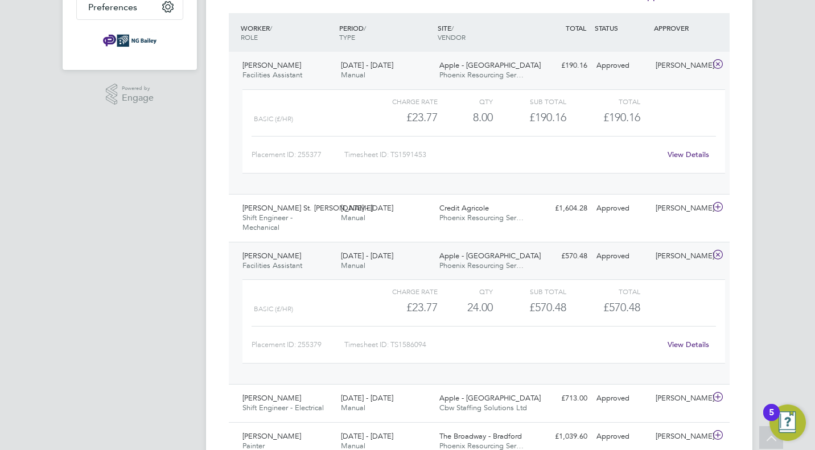
click at [681, 344] on link "View Details" at bounding box center [689, 345] width 42 height 10
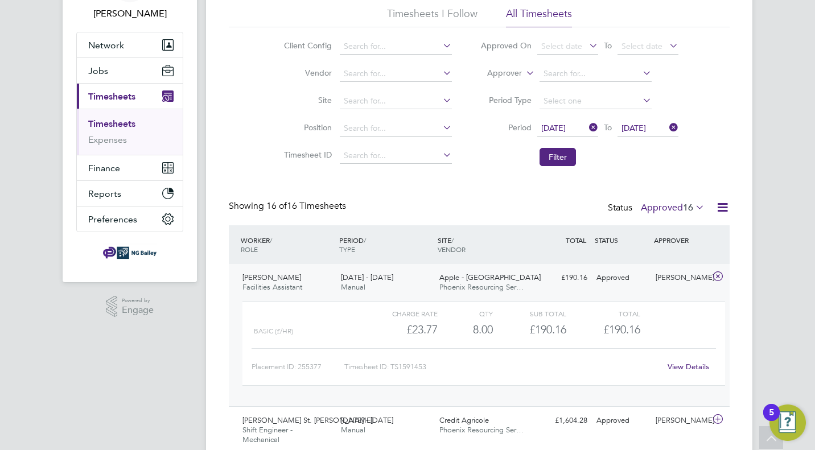
scroll to position [76, 0]
click at [587, 129] on icon at bounding box center [587, 129] width 0 height 16
click at [667, 127] on icon at bounding box center [667, 129] width 0 height 16
click at [546, 132] on span "Select date" at bounding box center [561, 129] width 41 height 10
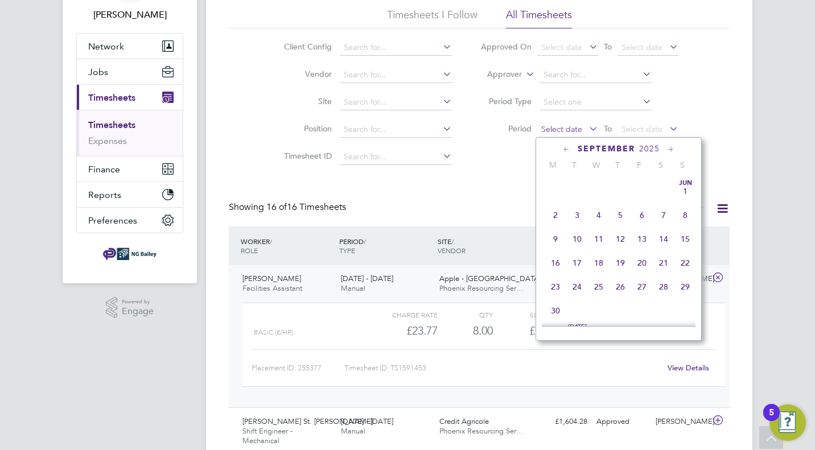
scroll to position [340, 0]
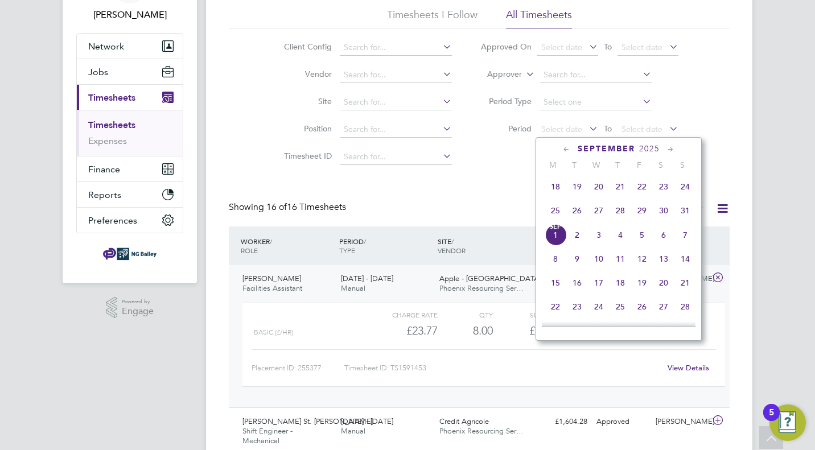
click at [567, 149] on icon at bounding box center [566, 149] width 11 height 13
click at [565, 150] on icon at bounding box center [566, 149] width 11 height 13
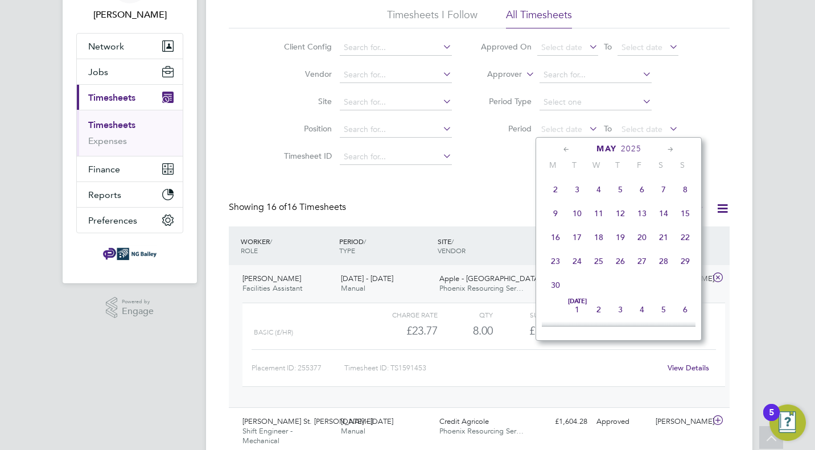
scroll to position [0, 0]
click at [565, 150] on icon at bounding box center [566, 149] width 11 height 13
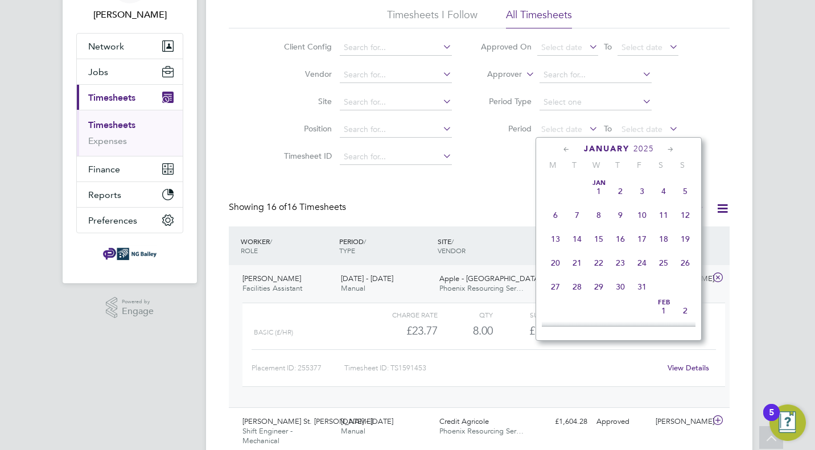
click at [565, 150] on icon at bounding box center [566, 149] width 11 height 13
click at [556, 239] on span "11" at bounding box center [556, 239] width 22 height 22
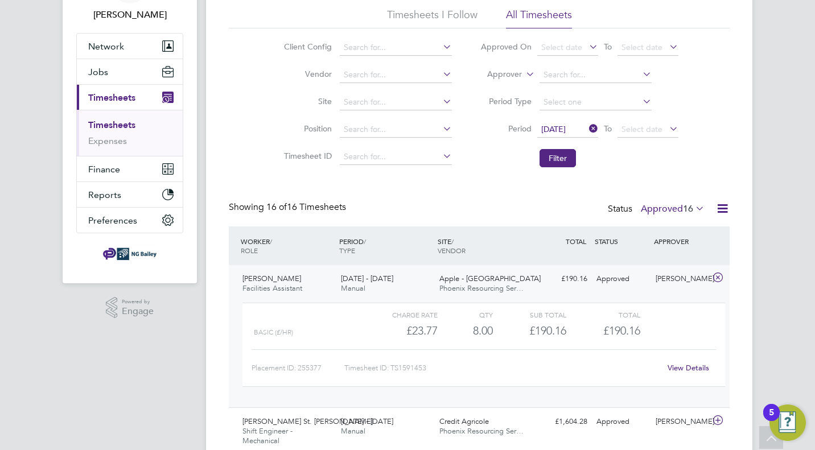
click at [587, 129] on icon at bounding box center [587, 129] width 0 height 16
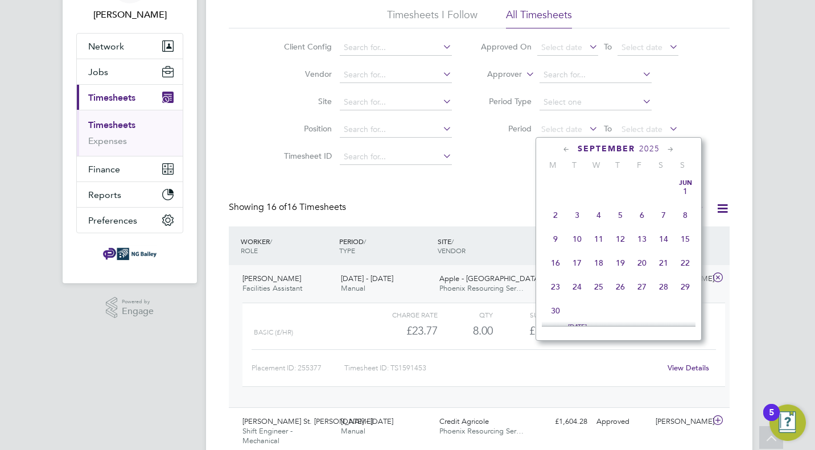
scroll to position [340, 0]
click at [575, 151] on div "September 2025" at bounding box center [619, 148] width 154 height 11
click at [568, 152] on icon at bounding box center [566, 149] width 11 height 13
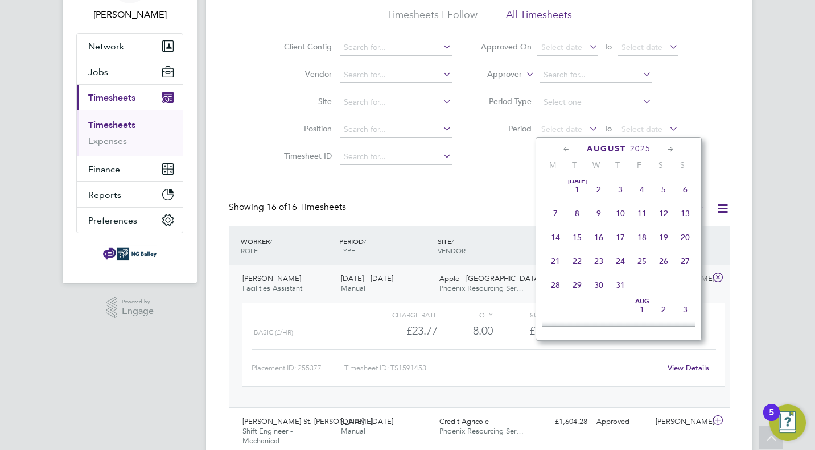
click at [568, 152] on icon at bounding box center [566, 149] width 11 height 13
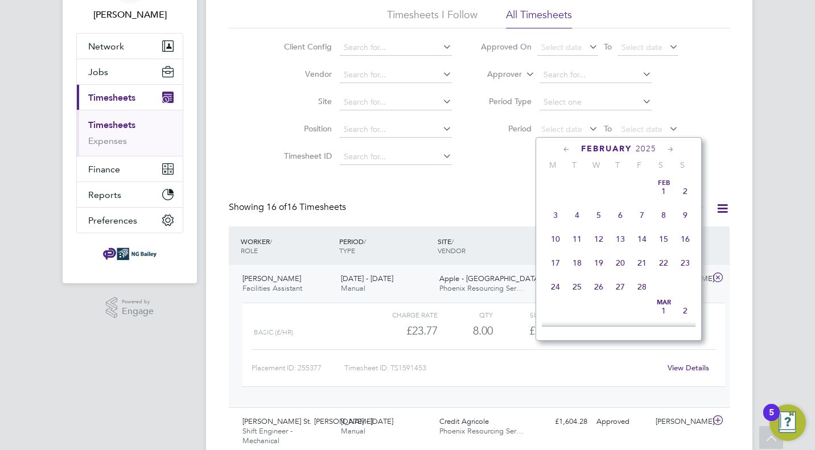
click at [568, 152] on icon at bounding box center [566, 149] width 11 height 13
click at [558, 241] on span "9" at bounding box center [556, 239] width 22 height 22
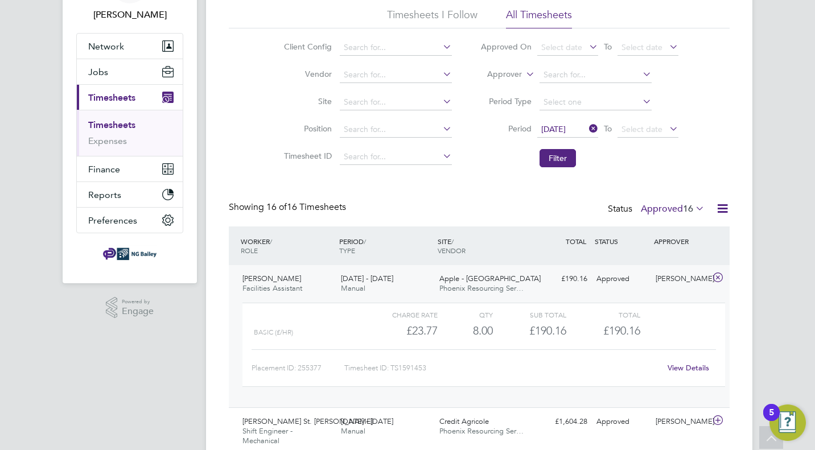
click at [667, 129] on icon at bounding box center [667, 129] width 0 height 16
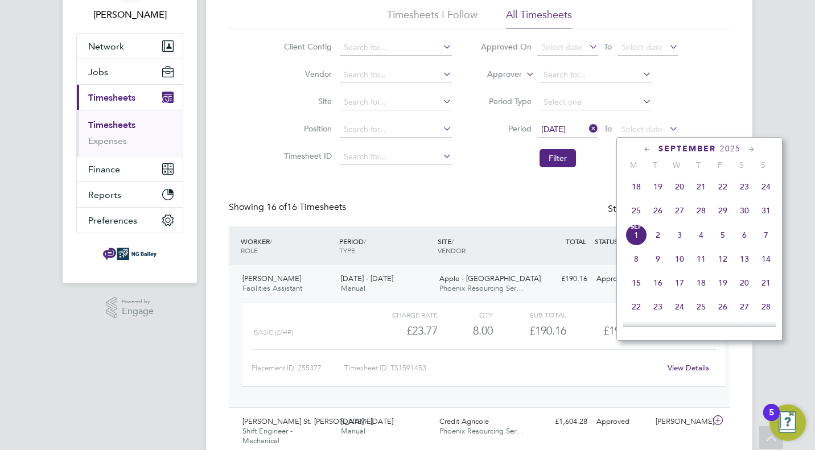
click at [642, 146] on div "September 2025" at bounding box center [700, 148] width 154 height 11
click at [642, 146] on icon at bounding box center [647, 149] width 11 height 13
click at [643, 147] on icon at bounding box center [647, 149] width 11 height 13
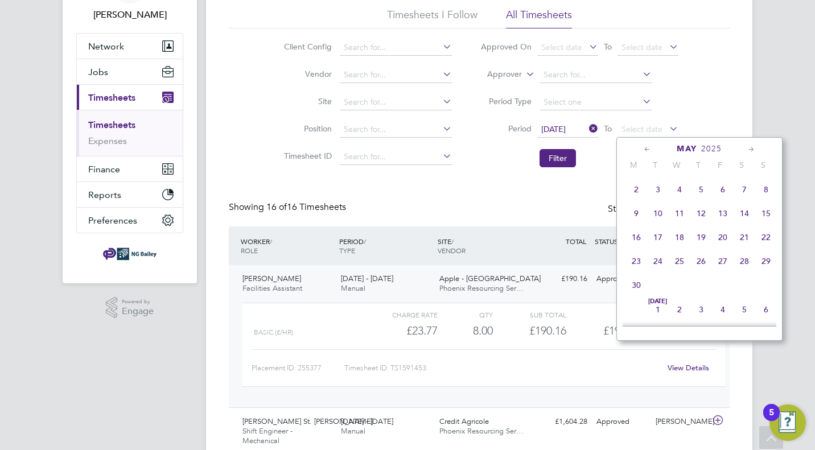
scroll to position [0, 0]
click at [643, 147] on icon at bounding box center [647, 149] width 11 height 13
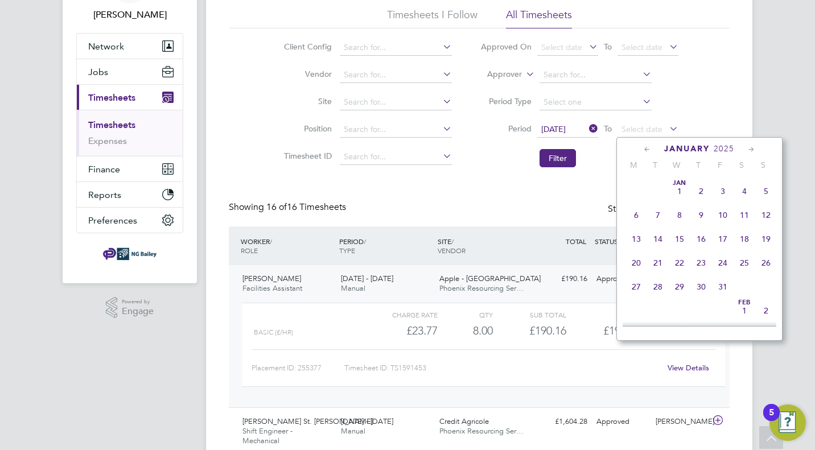
click at [643, 147] on icon at bounding box center [647, 149] width 11 height 13
click at [766, 242] on span "15" at bounding box center [767, 239] width 22 height 22
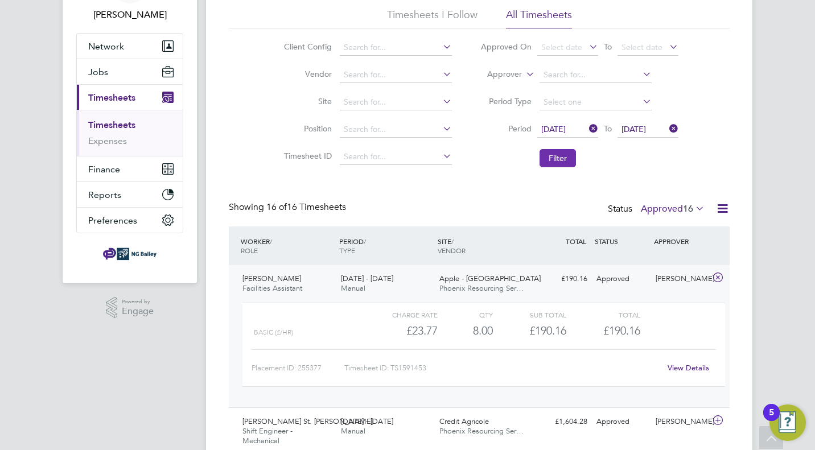
click at [567, 158] on button "Filter" at bounding box center [558, 158] width 36 height 18
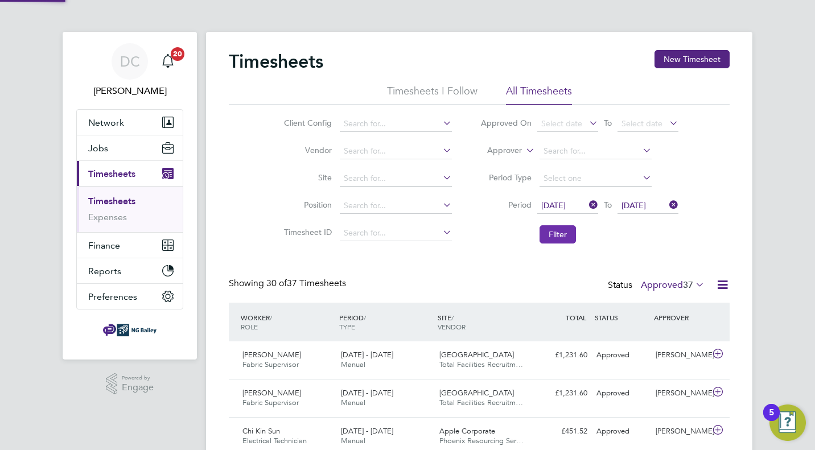
scroll to position [6, 6]
click at [667, 204] on icon at bounding box center [667, 205] width 0 height 16
click at [650, 205] on span "Select date" at bounding box center [642, 205] width 41 height 10
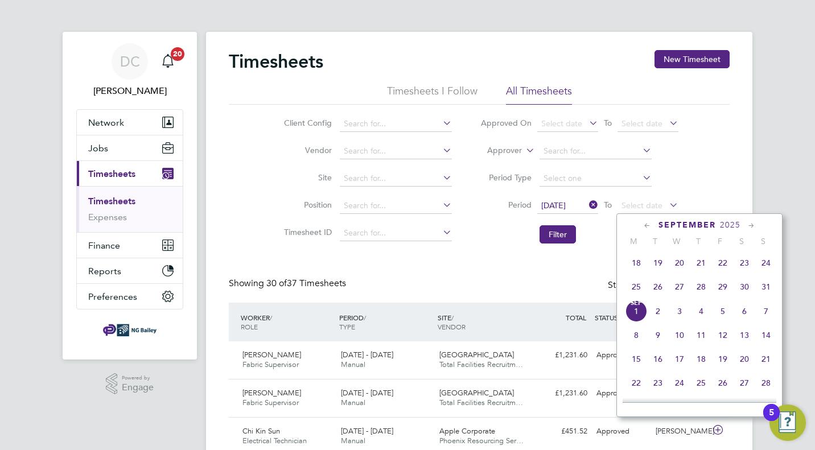
click at [645, 225] on icon at bounding box center [647, 226] width 11 height 13
click at [645, 226] on icon at bounding box center [647, 226] width 11 height 13
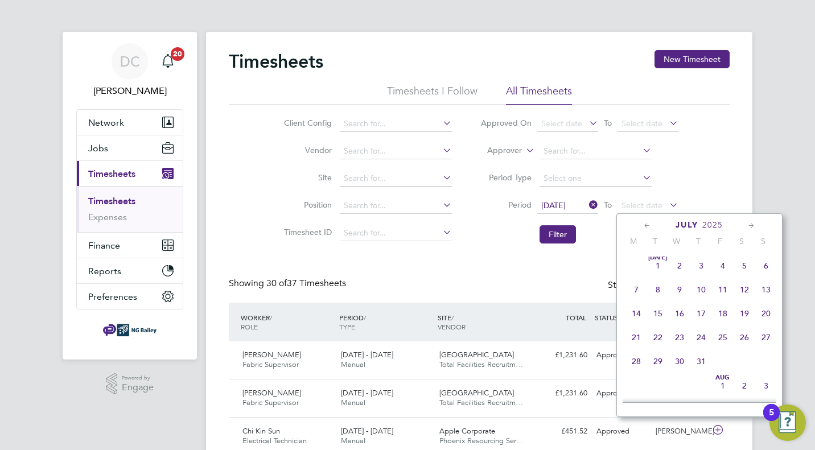
click at [645, 224] on icon at bounding box center [647, 226] width 11 height 13
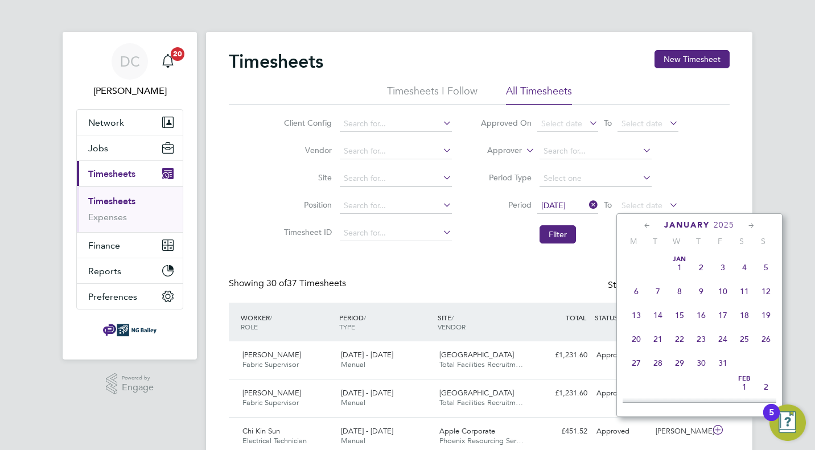
click at [645, 224] on icon at bounding box center [647, 226] width 11 height 13
click at [725, 314] on span "13" at bounding box center [723, 316] width 22 height 22
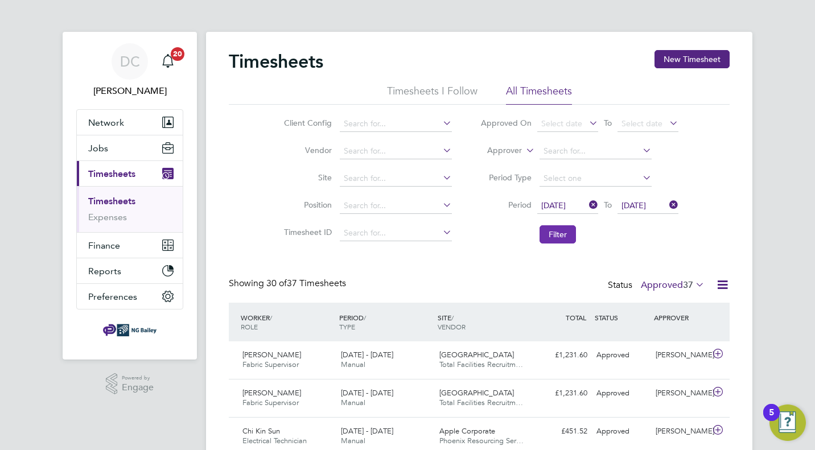
click at [568, 240] on button "Filter" at bounding box center [558, 234] width 36 height 18
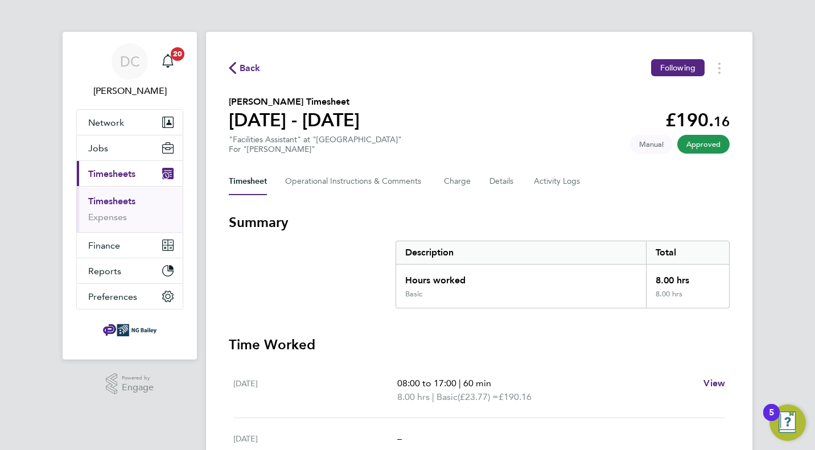
click at [240, 68] on span "Back" at bounding box center [250, 68] width 21 height 14
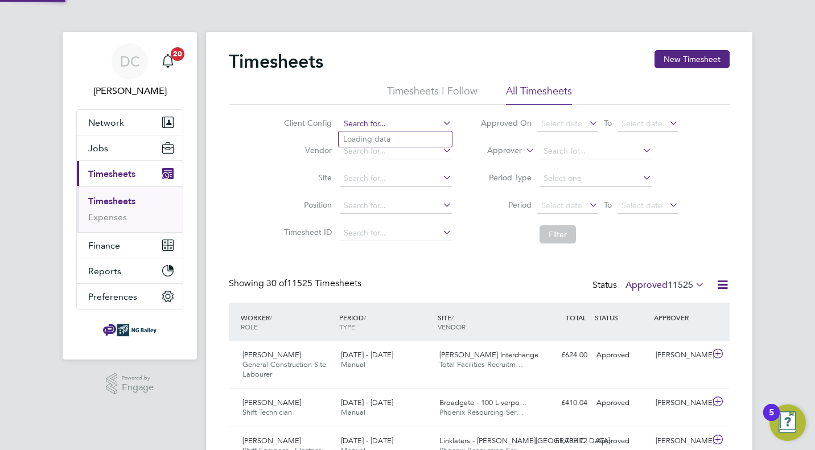
click at [419, 126] on input at bounding box center [396, 124] width 112 height 16
click at [428, 113] on li "Client Config" at bounding box center [366, 123] width 200 height 27
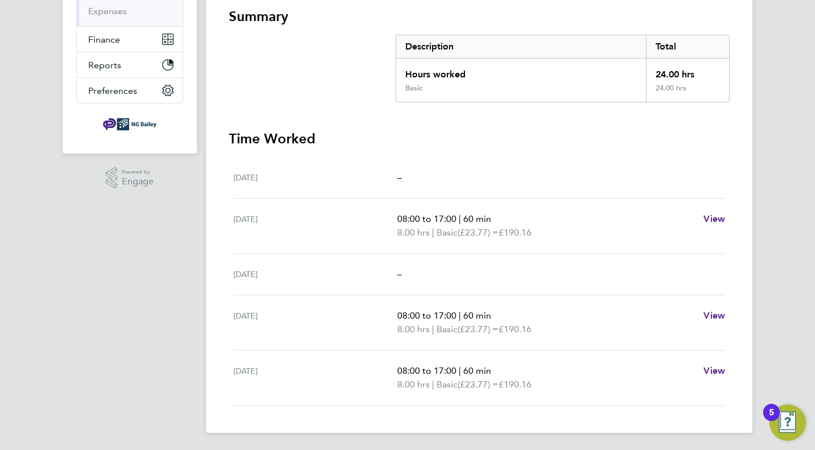
scroll to position [207, 0]
click at [716, 219] on span "View" at bounding box center [715, 217] width 22 height 11
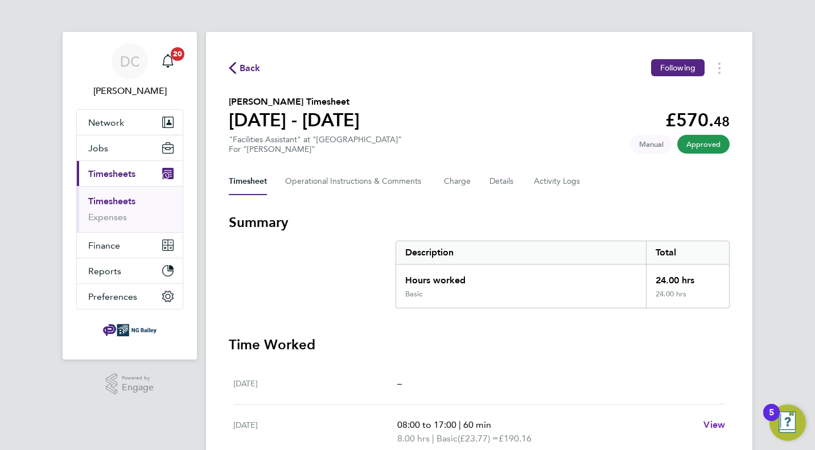
select select "60"
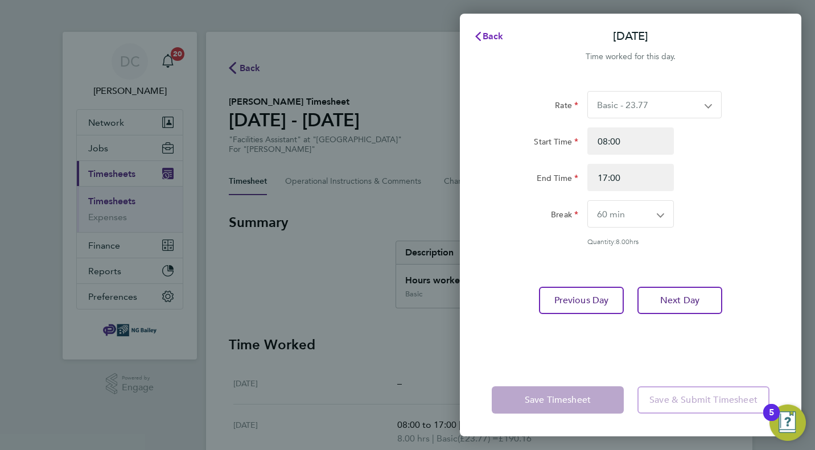
click at [494, 33] on span "Back" at bounding box center [493, 36] width 21 height 11
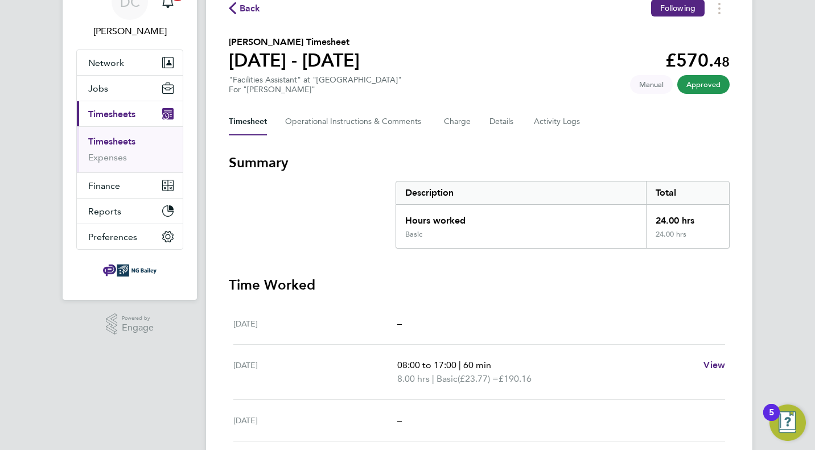
scroll to position [67, 0]
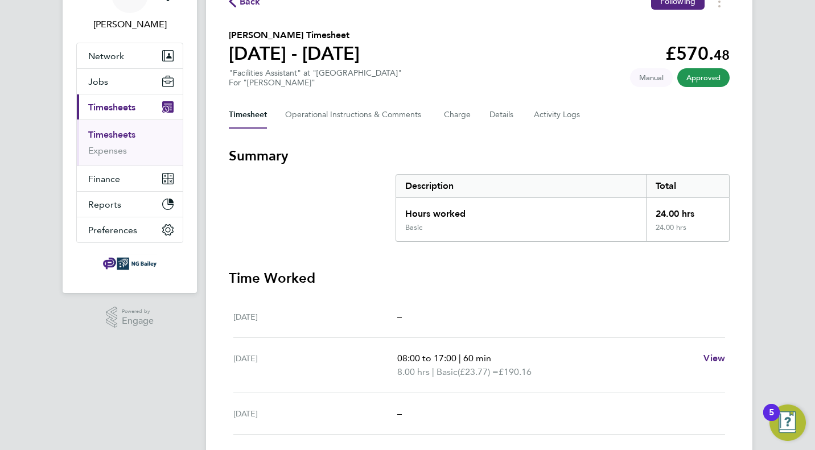
drag, startPoint x: 516, startPoint y: 372, endPoint x: 543, endPoint y: 372, distance: 26.8
click at [543, 372] on p "8.00 hrs | Basic (£23.77) = £190.16" at bounding box center [545, 373] width 297 height 14
copy span "90.16"
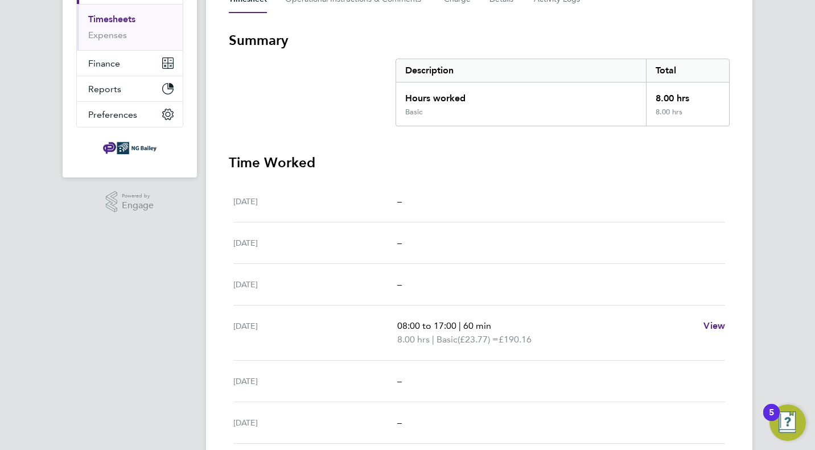
scroll to position [183, 0]
